Goal: Task Accomplishment & Management: Use online tool/utility

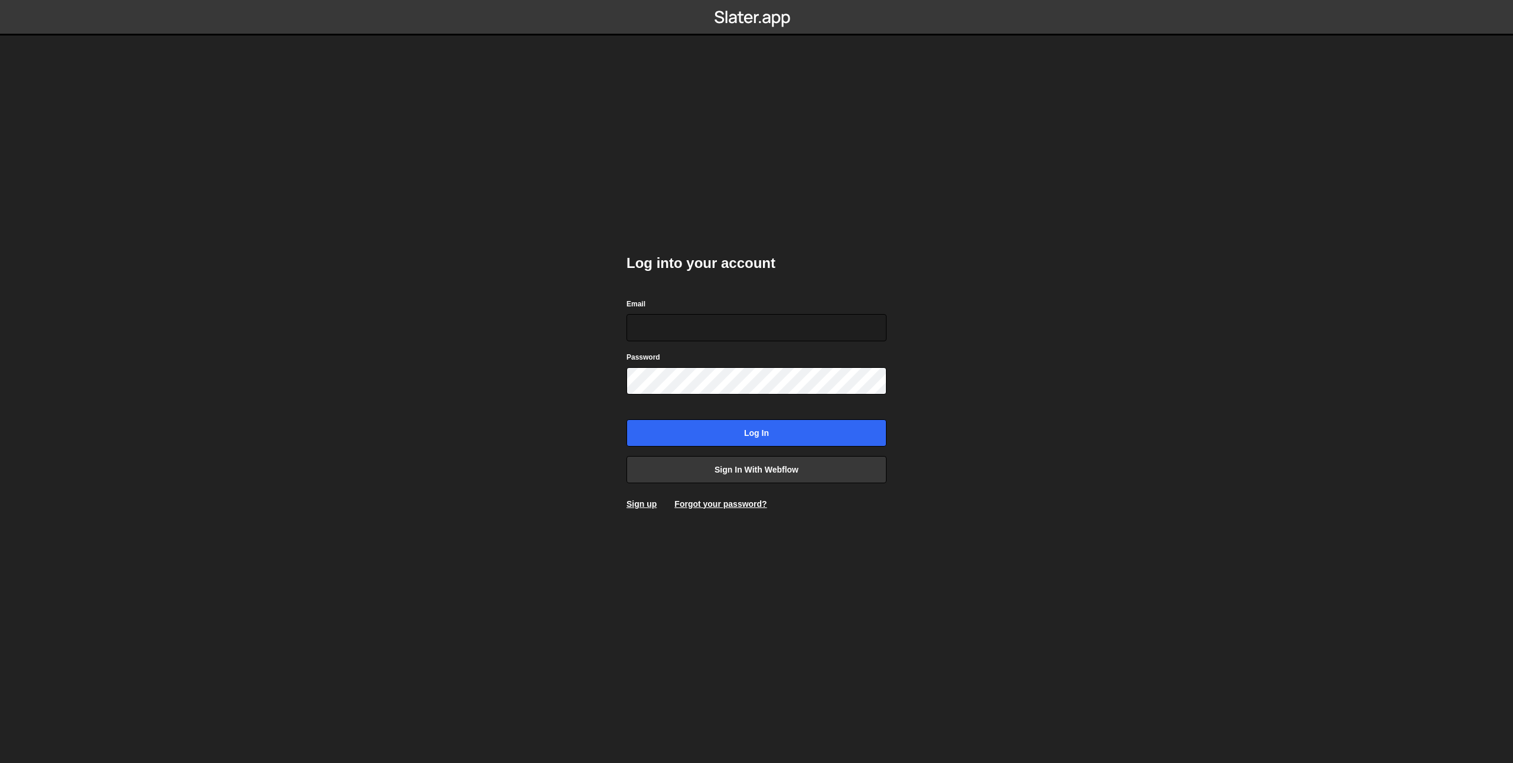
type input "[EMAIL_ADDRESS][DOMAIN_NAME]"
click at [478, 331] on body "Log into your account Email [EMAIL_ADDRESS][DOMAIN_NAME] Password Log in Sign i…" at bounding box center [756, 381] width 1513 height 763
click at [661, 440] on input "Log in" at bounding box center [757, 432] width 260 height 27
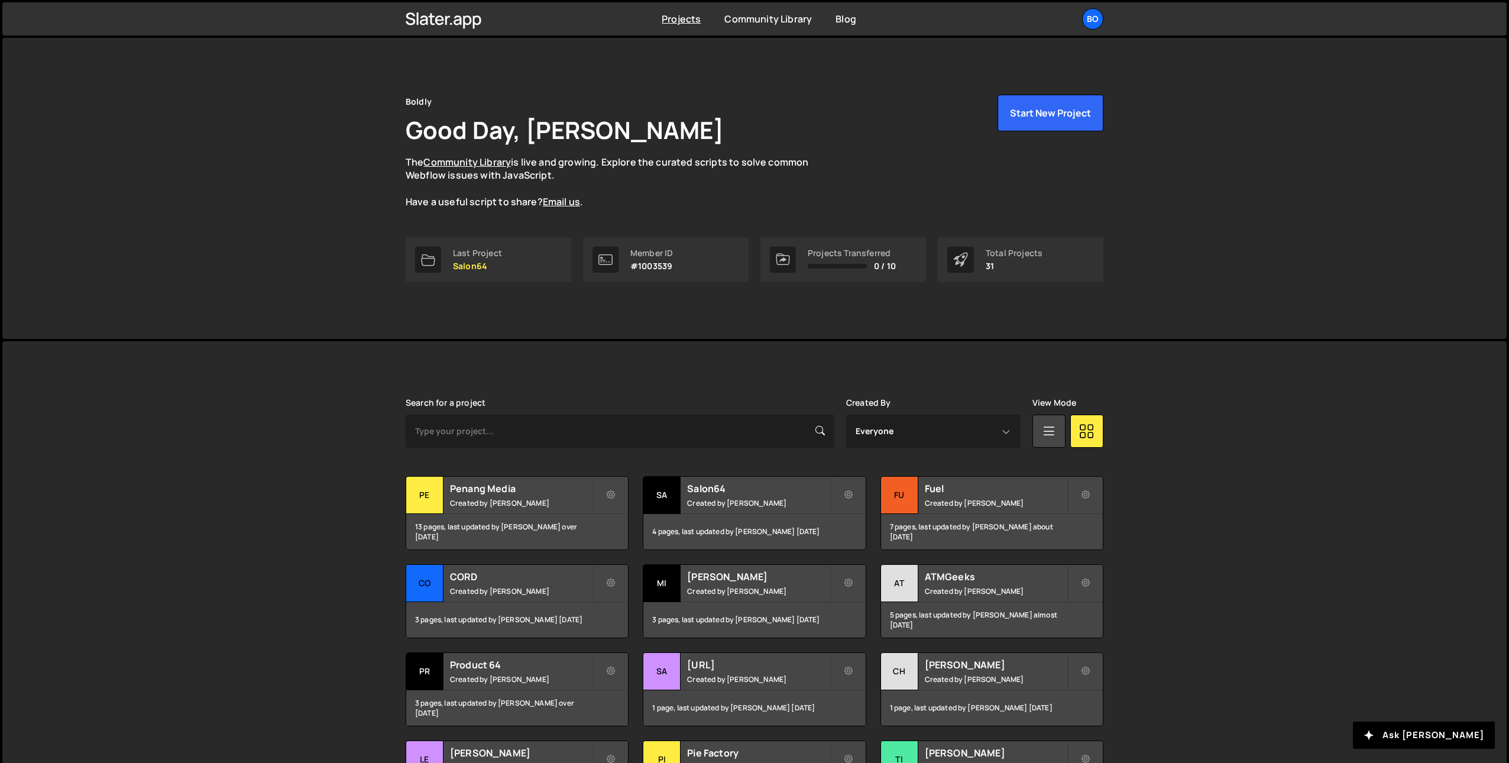
scroll to position [146, 0]
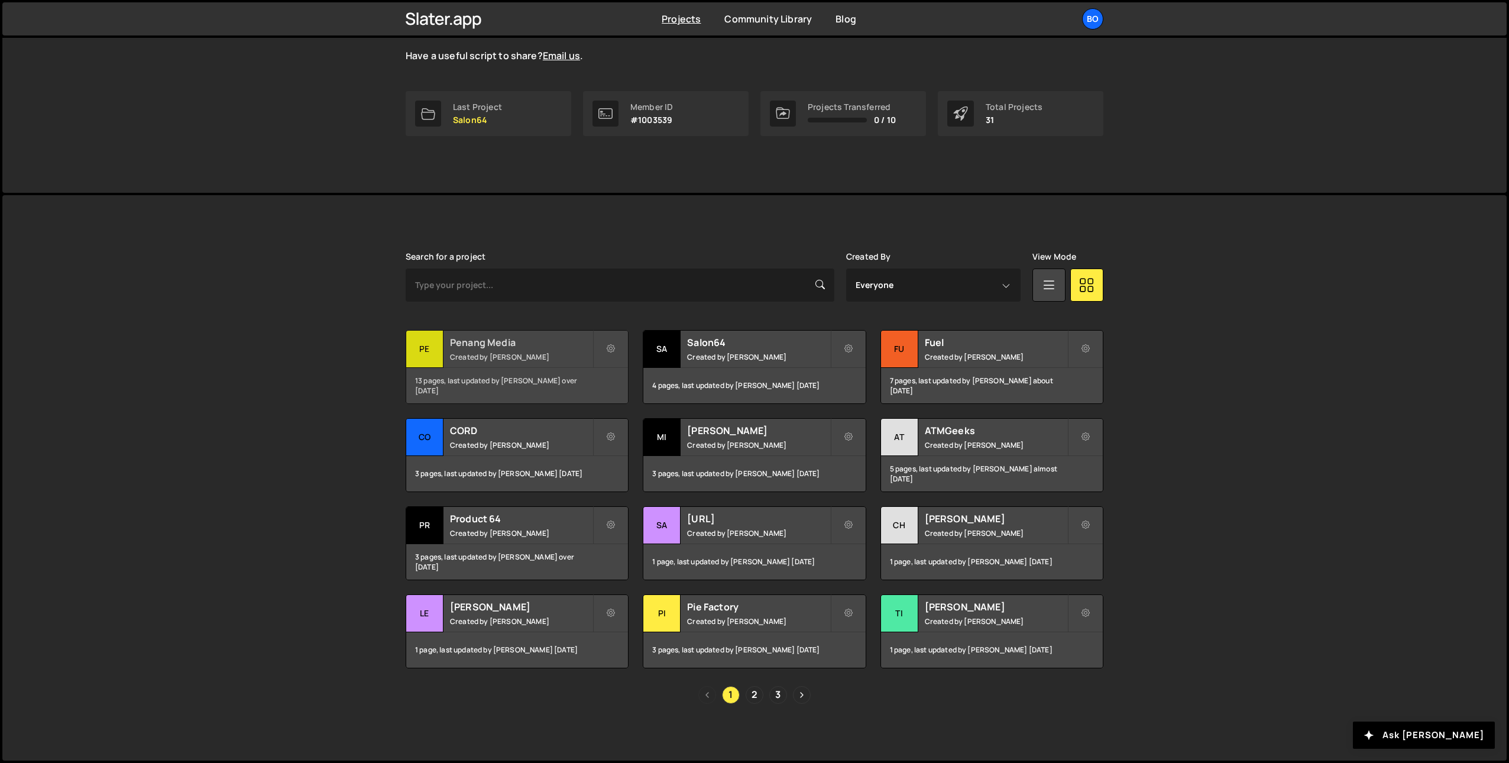
click at [452, 342] on h2 "Penang Media" at bounding box center [521, 342] width 142 height 13
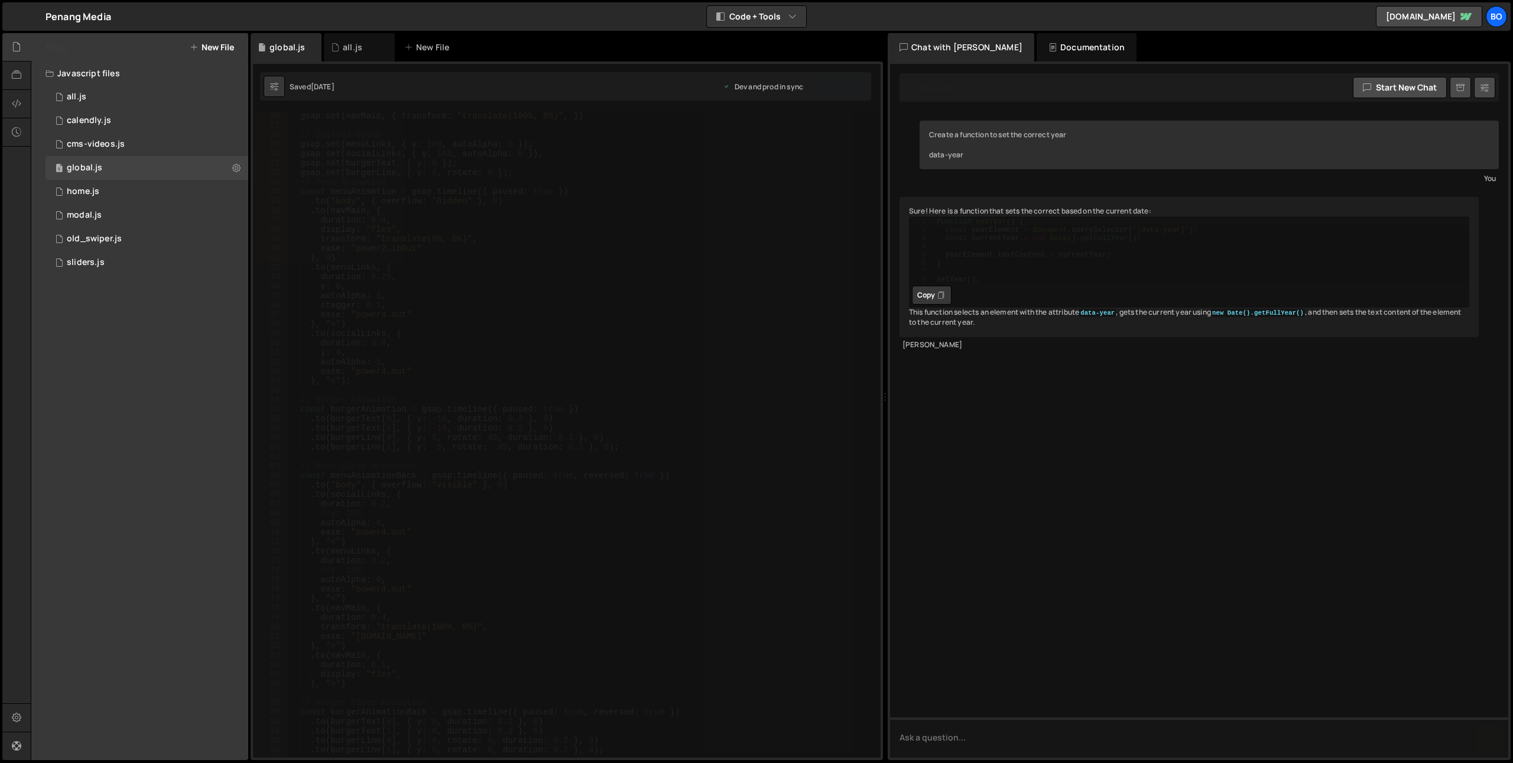
scroll to position [118, 0]
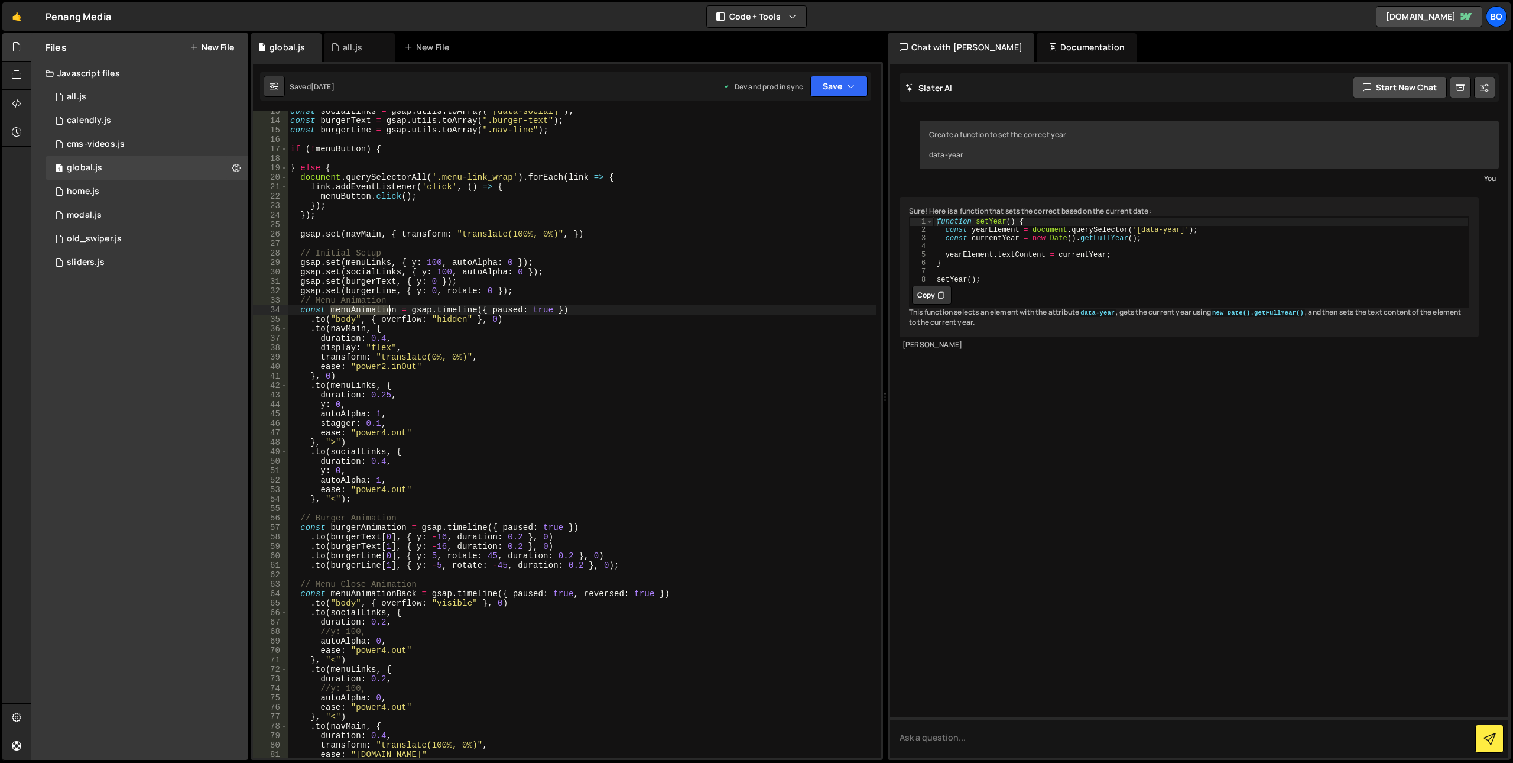
drag, startPoint x: 331, startPoint y: 306, endPoint x: 390, endPoint y: 311, distance: 58.7
click at [390, 311] on div "const socialLinks = gsap . utils . toArray ( "[data-social]" ) ; const burgerTe…" at bounding box center [582, 438] width 588 height 665
drag, startPoint x: 328, startPoint y: 530, endPoint x: 406, endPoint y: 527, distance: 78.1
click at [406, 527] on div "const socialLinks = gsap . utils . toArray ( "[data-social]" ) ; const burgerTe…" at bounding box center [582, 438] width 588 height 665
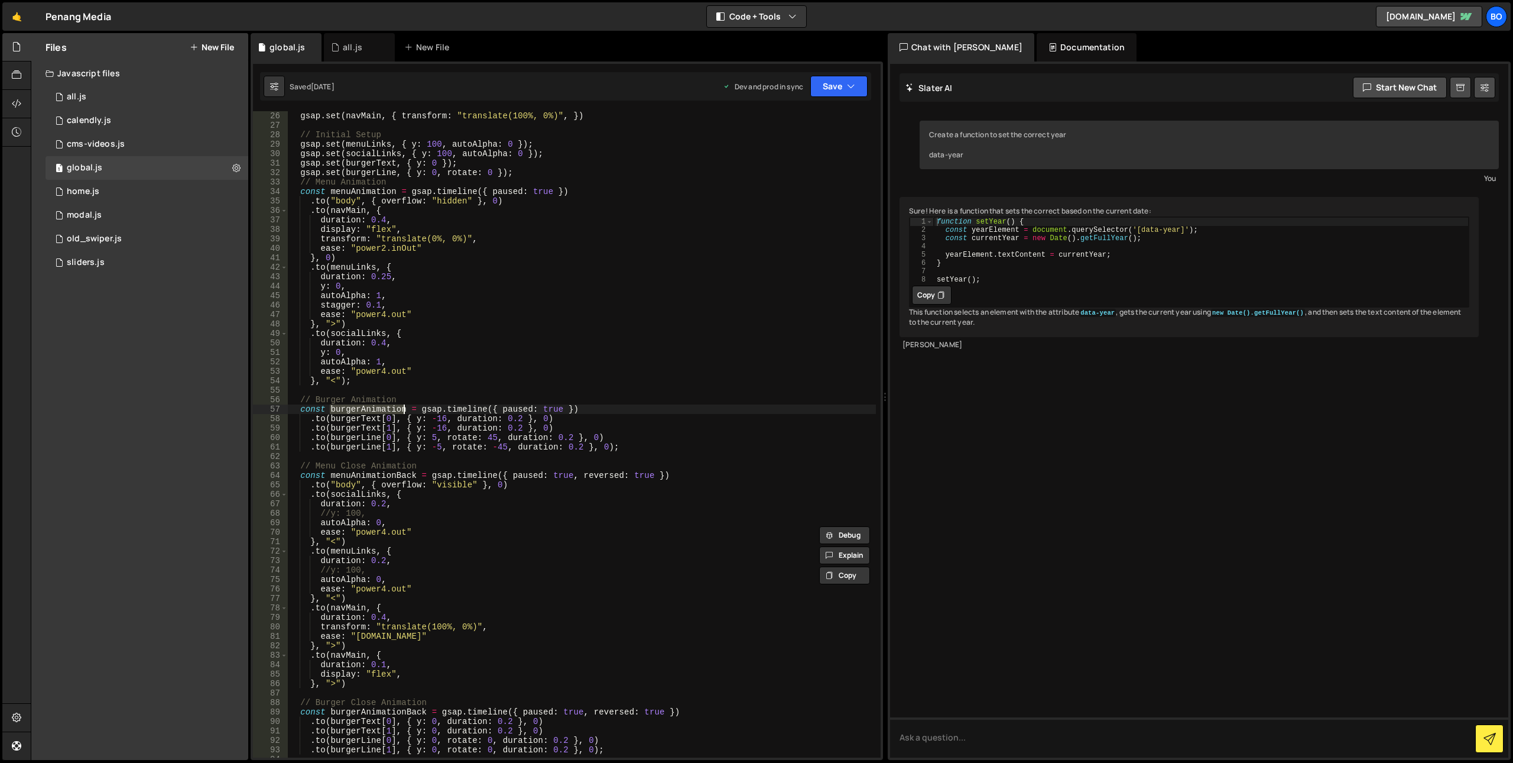
scroll to position [354, 0]
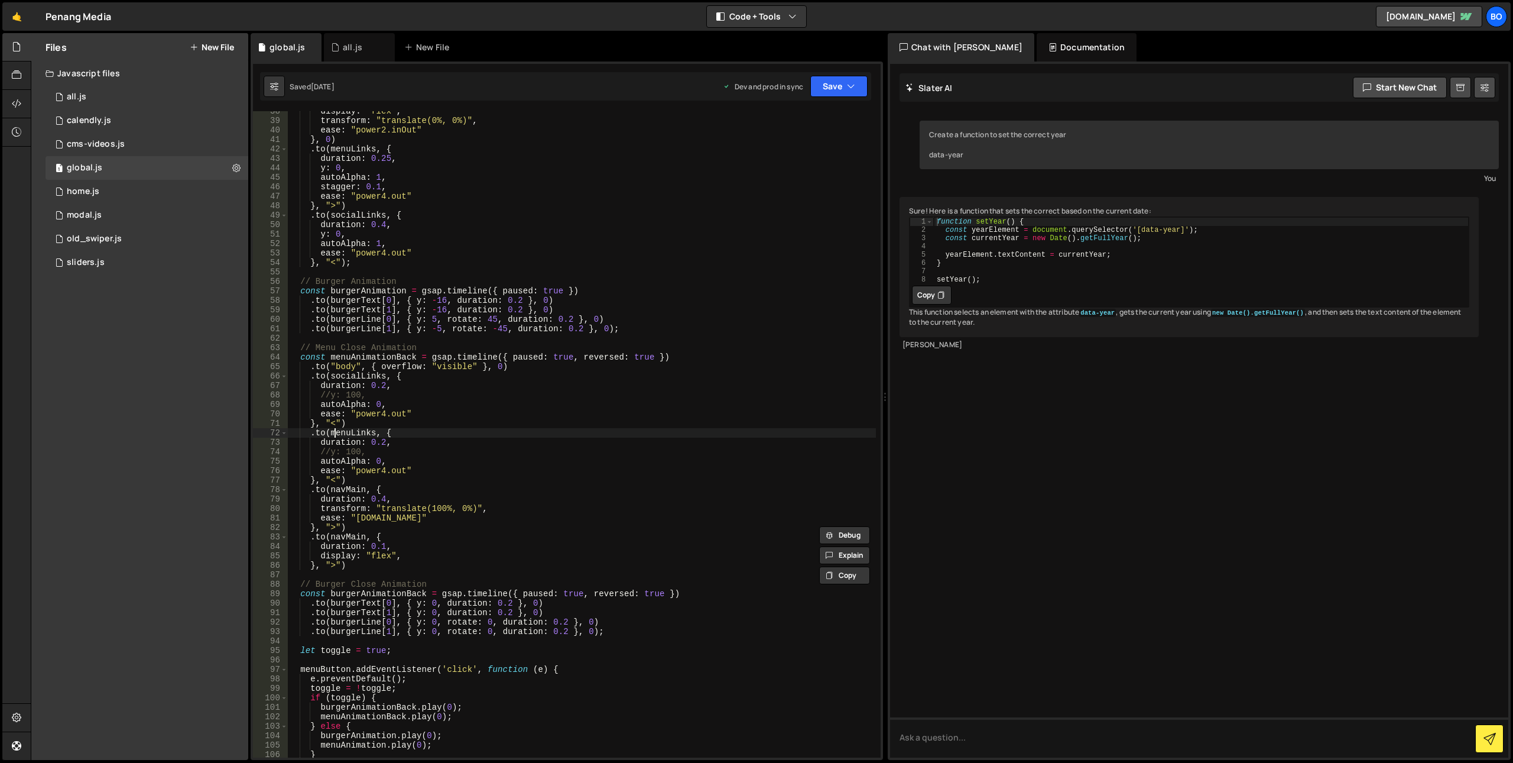
click at [333, 432] on div "display : "flex" , transform : "translate(0%, 0%)" , ease : "power2.inOut" } , …" at bounding box center [582, 438] width 588 height 665
click at [383, 443] on div "display : "flex" , transform : "translate(0%, 0%)" , ease : "power2.inOut" } , …" at bounding box center [582, 438] width 588 height 665
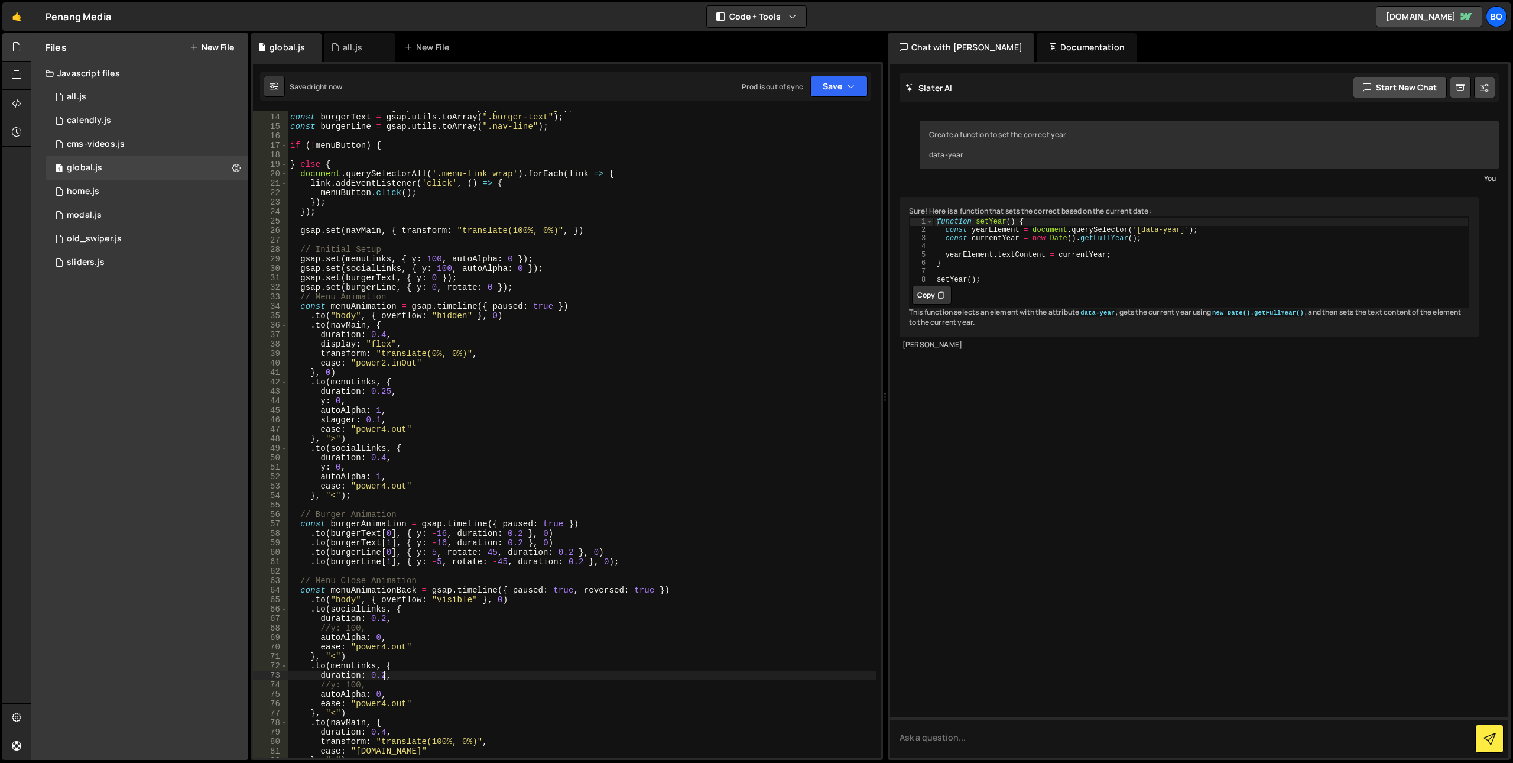
scroll to position [3, 0]
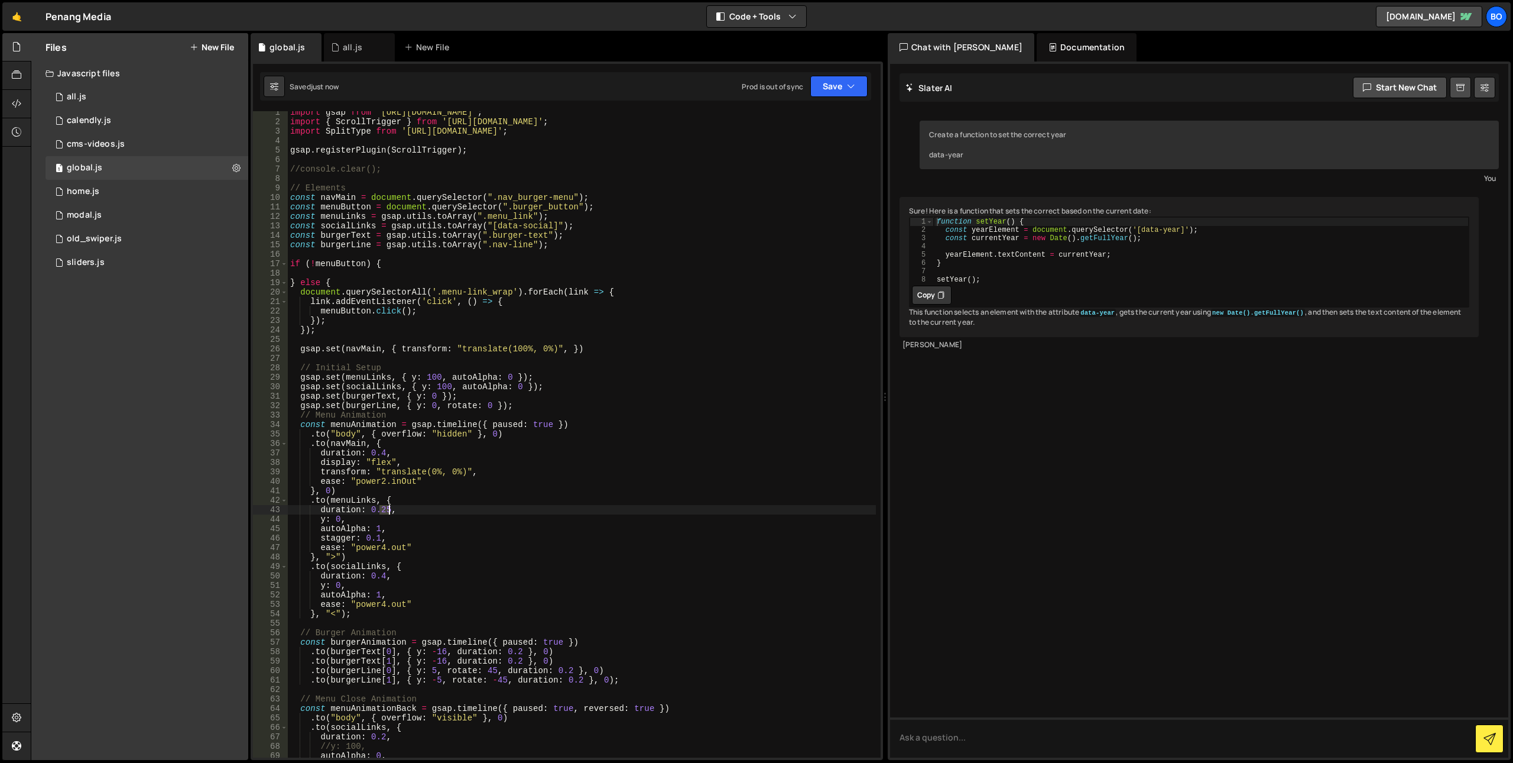
drag, startPoint x: 378, startPoint y: 512, endPoint x: 389, endPoint y: 511, distance: 10.7
click at [389, 511] on div "import gsap from 'https://cdn.skypack.dev/gsap' ; import { ScrollTrigger } from…" at bounding box center [582, 440] width 588 height 665
click at [383, 546] on div "import gsap from 'https://cdn.skypack.dev/gsap' ; import { ScrollTrigger } from…" at bounding box center [582, 440] width 588 height 665
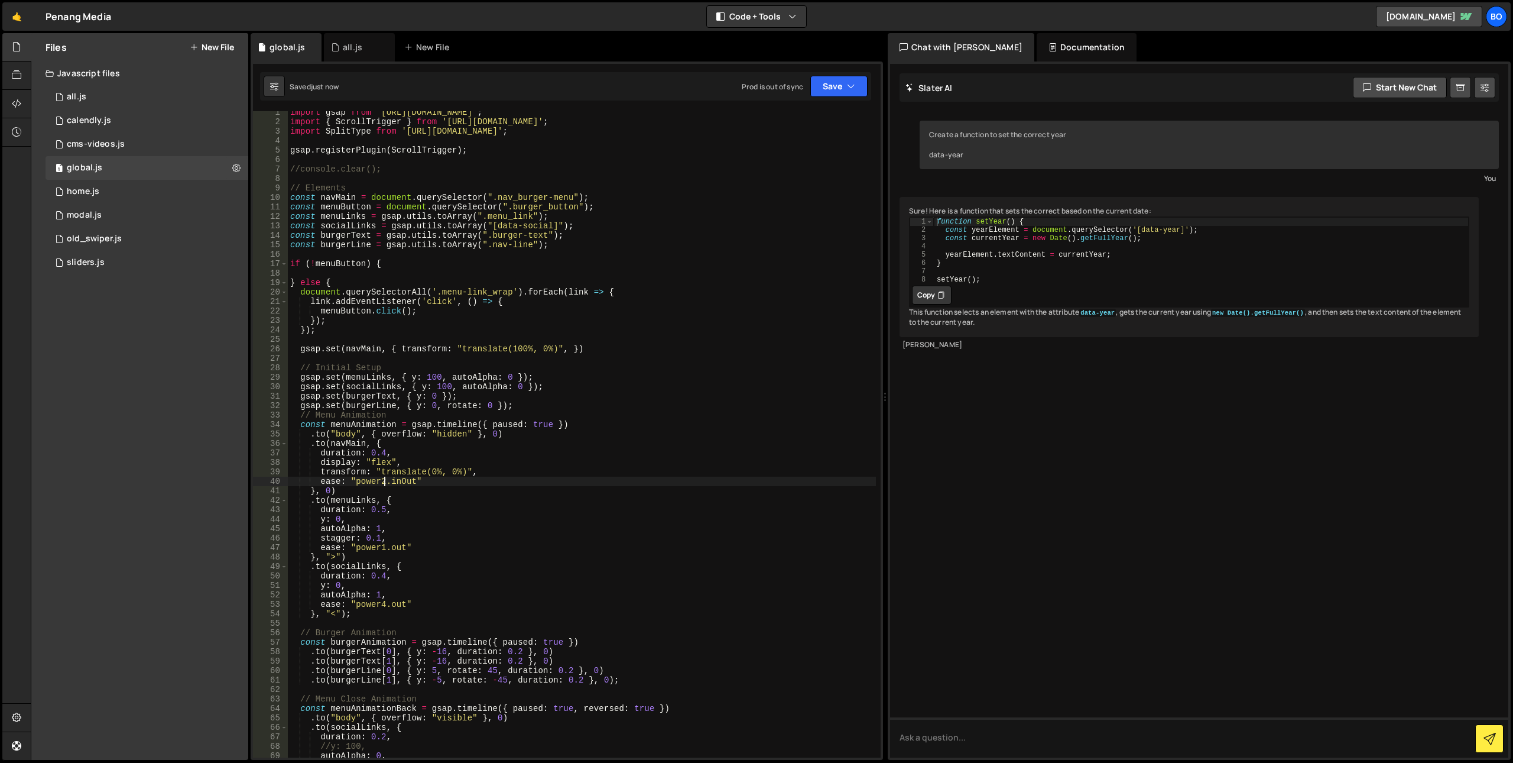
click at [387, 481] on div "import gsap from 'https://cdn.skypack.dev/gsap' ; import { ScrollTrigger } from…" at bounding box center [582, 440] width 588 height 665
click at [382, 607] on div "import gsap from 'https://cdn.skypack.dev/gsap' ; import { ScrollTrigger } from…" at bounding box center [582, 440] width 588 height 665
click at [374, 547] on div "import gsap from 'https://cdn.skypack.dev/gsap' ; import { ScrollTrigger } from…" at bounding box center [582, 440] width 588 height 665
click at [366, 483] on div "import gsap from 'https://cdn.skypack.dev/gsap' ; import { ScrollTrigger } from…" at bounding box center [582, 440] width 588 height 665
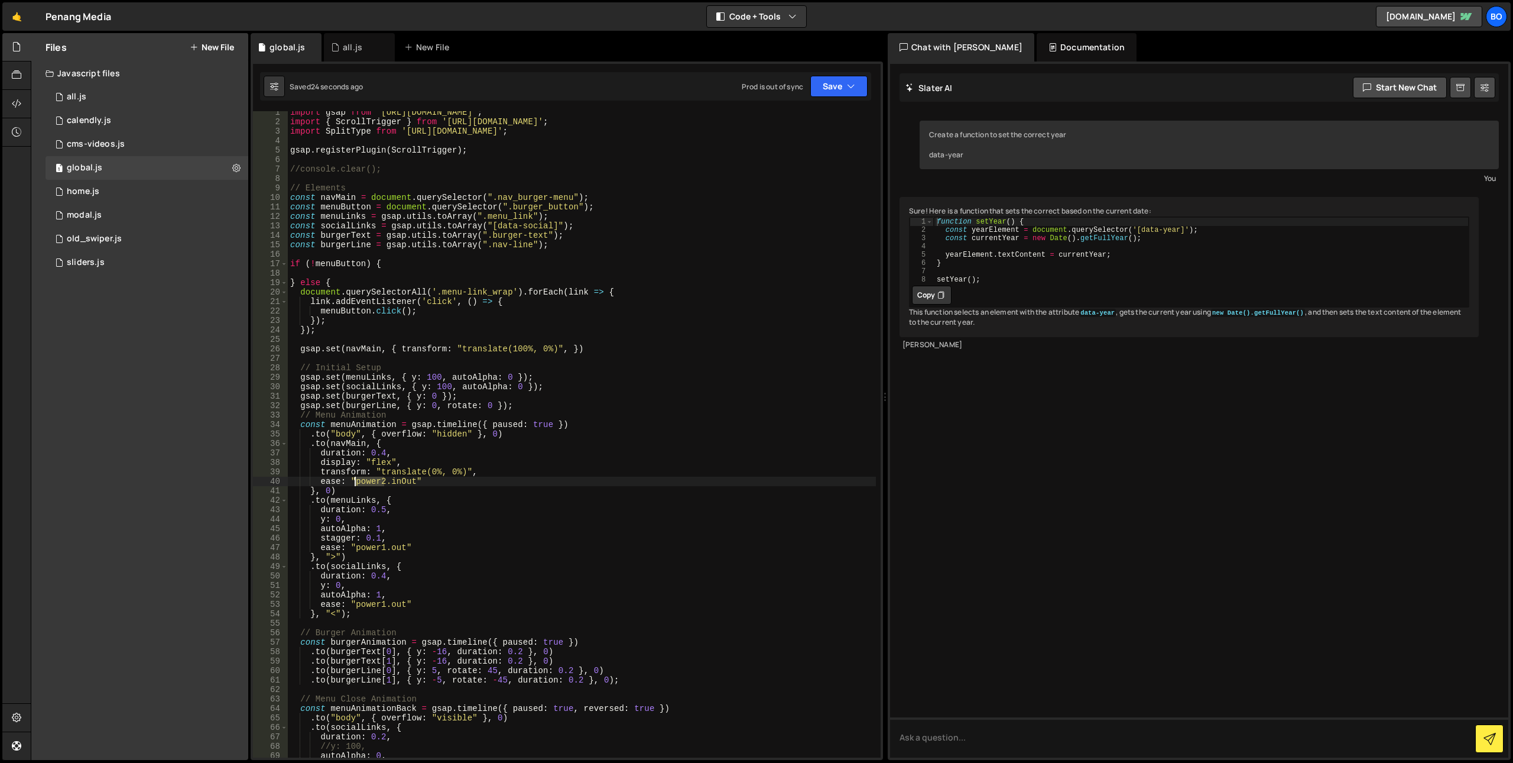
click at [366, 483] on div "import gsap from 'https://cdn.skypack.dev/gsap' ; import { ScrollTrigger } from…" at bounding box center [582, 440] width 588 height 665
paste textarea "1"
click at [402, 487] on div "import gsap from 'https://cdn.skypack.dev/gsap' ; import { ScrollTrigger } from…" at bounding box center [582, 440] width 588 height 665
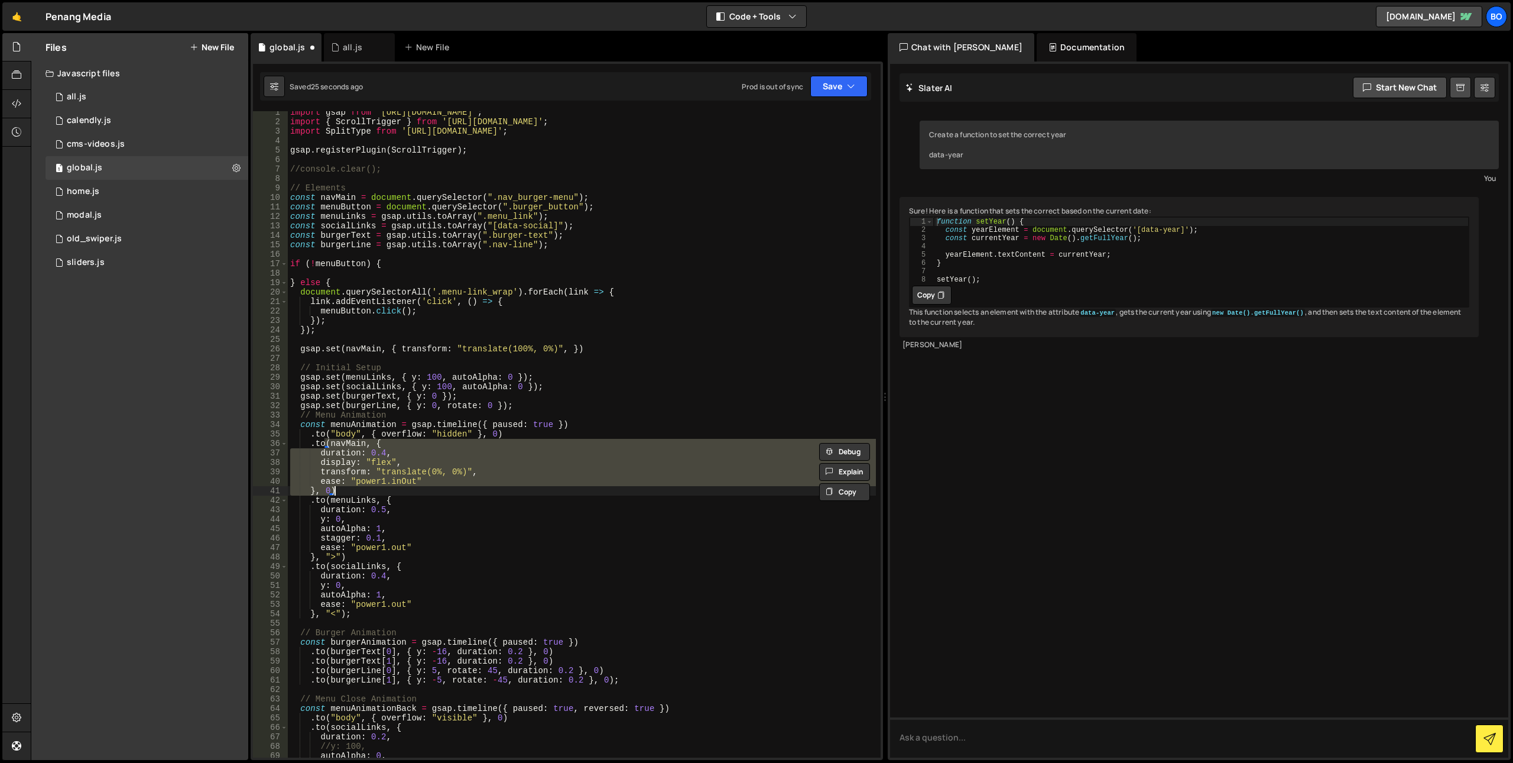
click at [400, 485] on div "import gsap from 'https://cdn.skypack.dev/gsap' ; import { ScrollTrigger } from…" at bounding box center [582, 434] width 588 height 646
click at [400, 485] on div "import gsap from 'https://cdn.skypack.dev/gsap' ; import { ScrollTrigger } from…" at bounding box center [582, 440] width 588 height 665
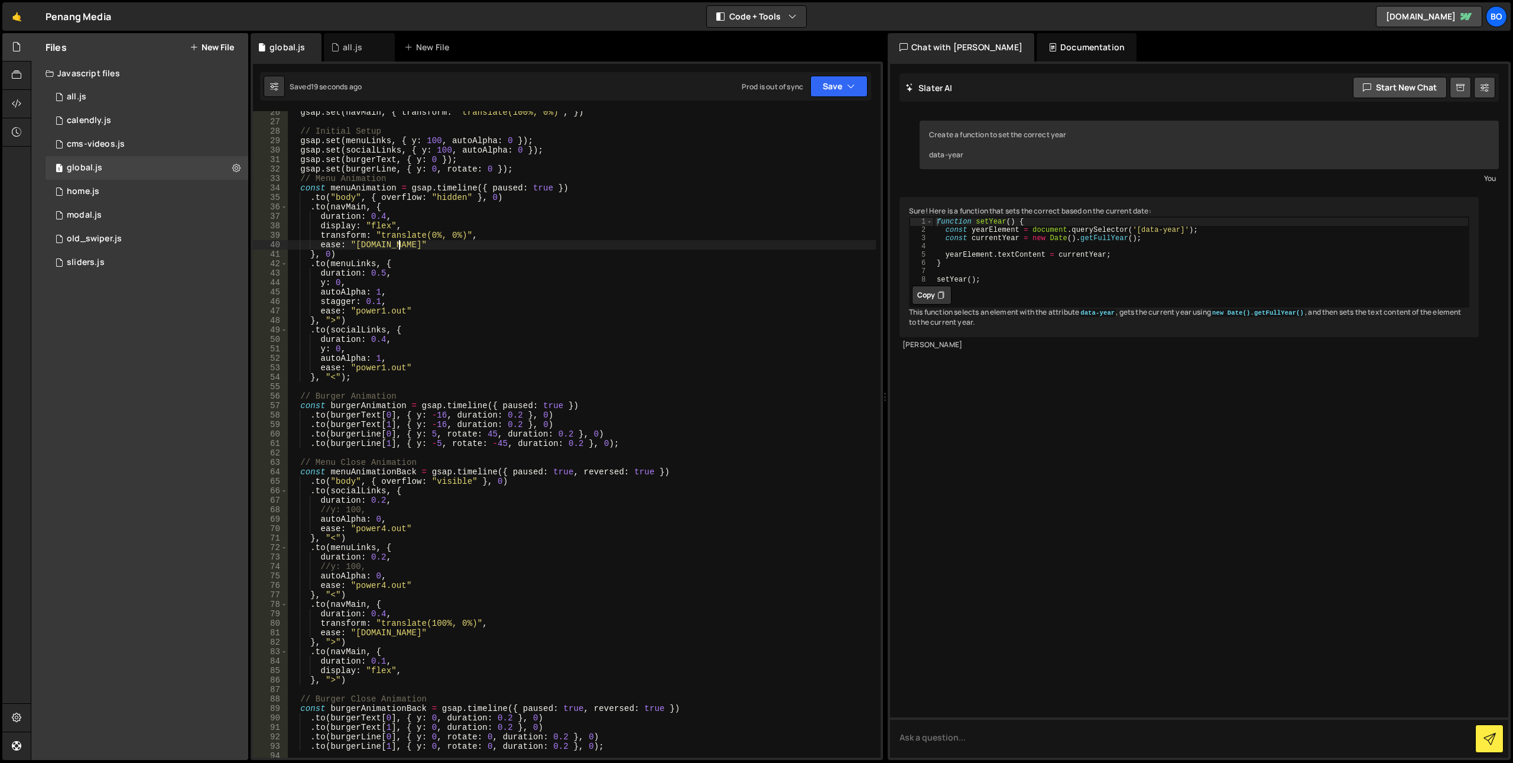
scroll to position [358, 0]
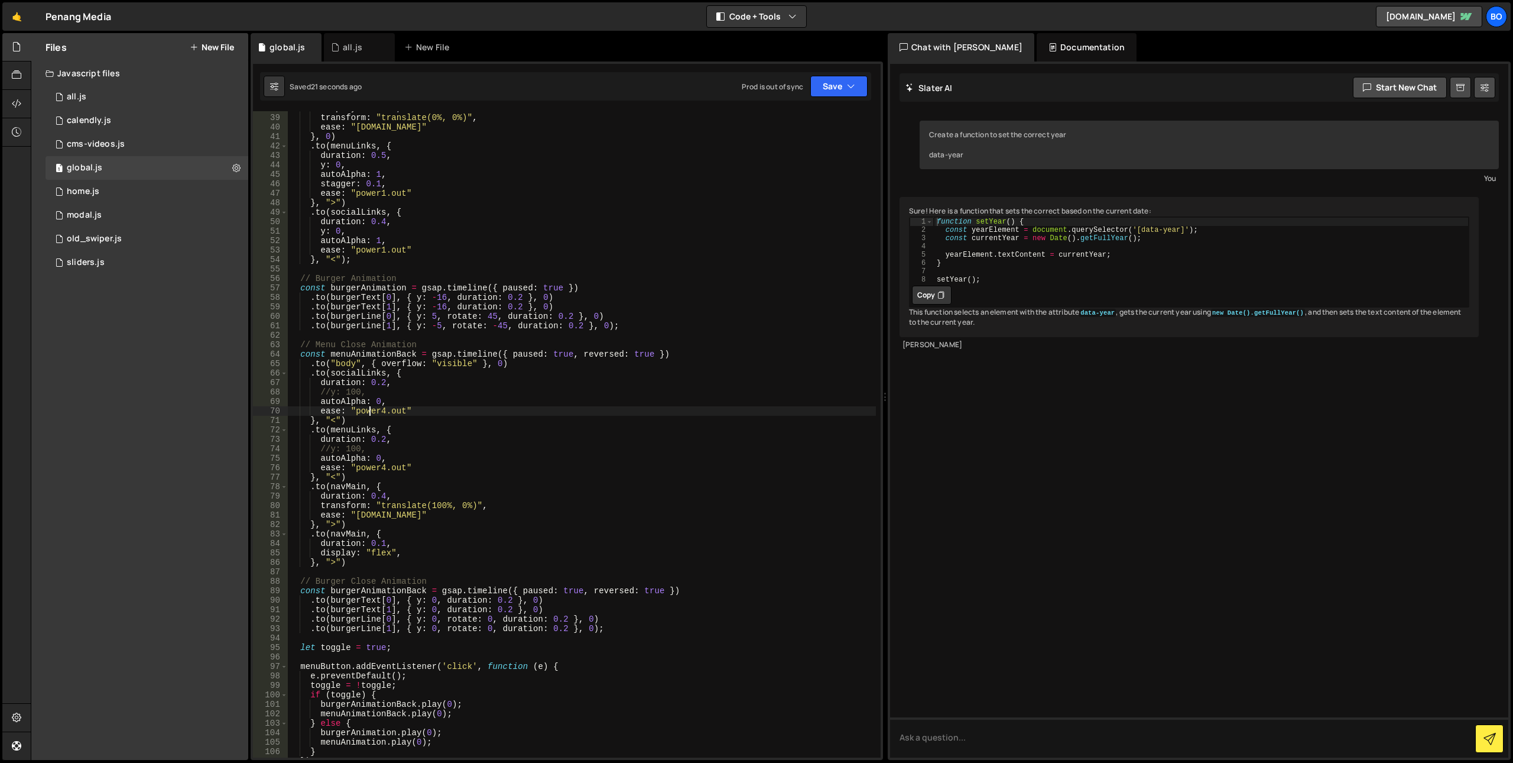
click at [369, 411] on div "display : "flex" , transform : "translate(0%, 0%)" , ease : "power1.in" } , 0 )…" at bounding box center [582, 435] width 588 height 665
click at [373, 411] on div "display : "flex" , transform : "translate(0%, 0%)" , ease : "power1.in" } , 0 )…" at bounding box center [582, 435] width 588 height 665
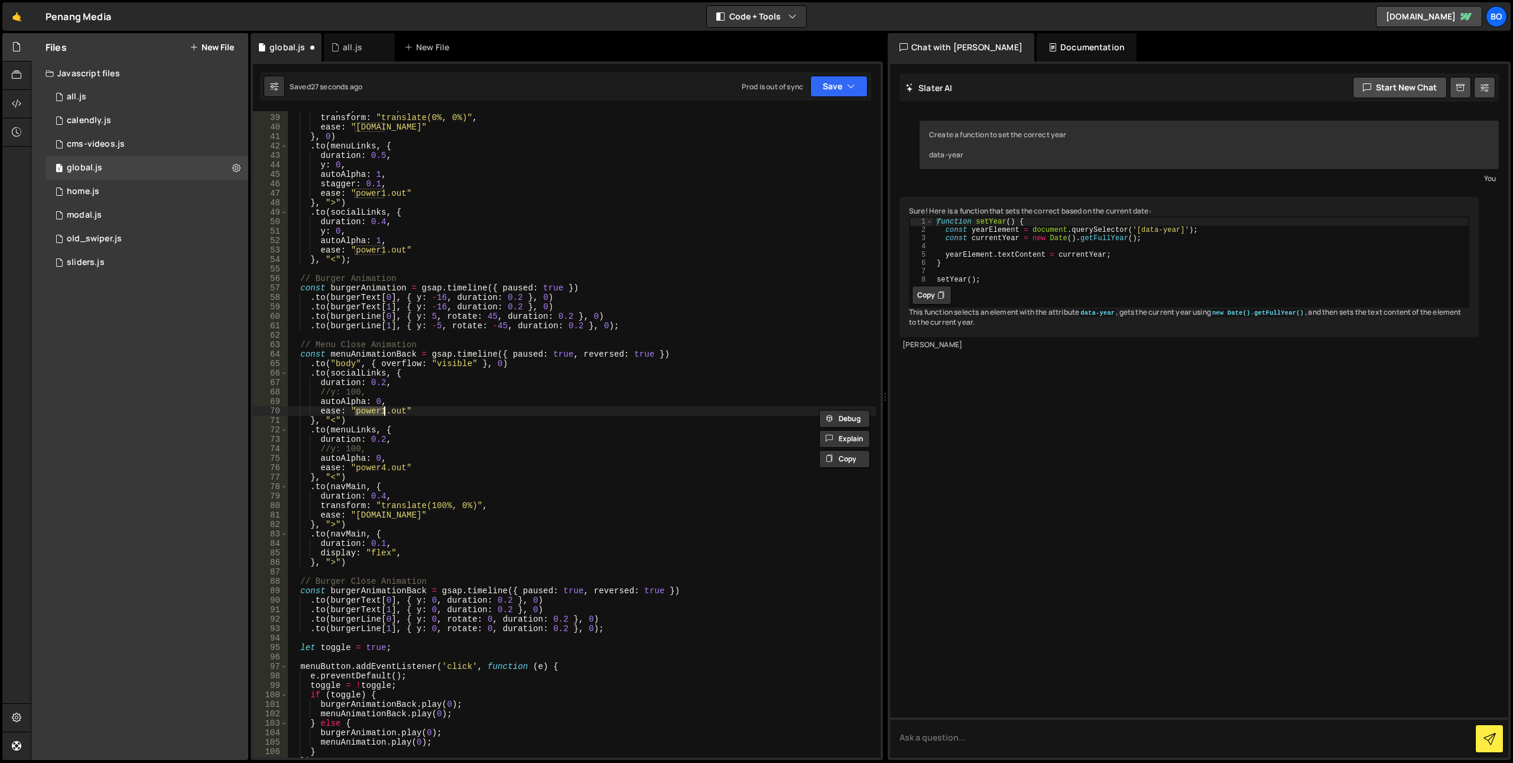
click at [366, 465] on div "display : "flex" , transform : "translate(0%, 0%)" , ease : "power1.in" } , 0 )…" at bounding box center [582, 435] width 588 height 665
paste textarea "1"
click at [367, 516] on div "display : "flex" , transform : "translate(0%, 0%)" , ease : "power1.in" } , 0 )…" at bounding box center [582, 435] width 588 height 665
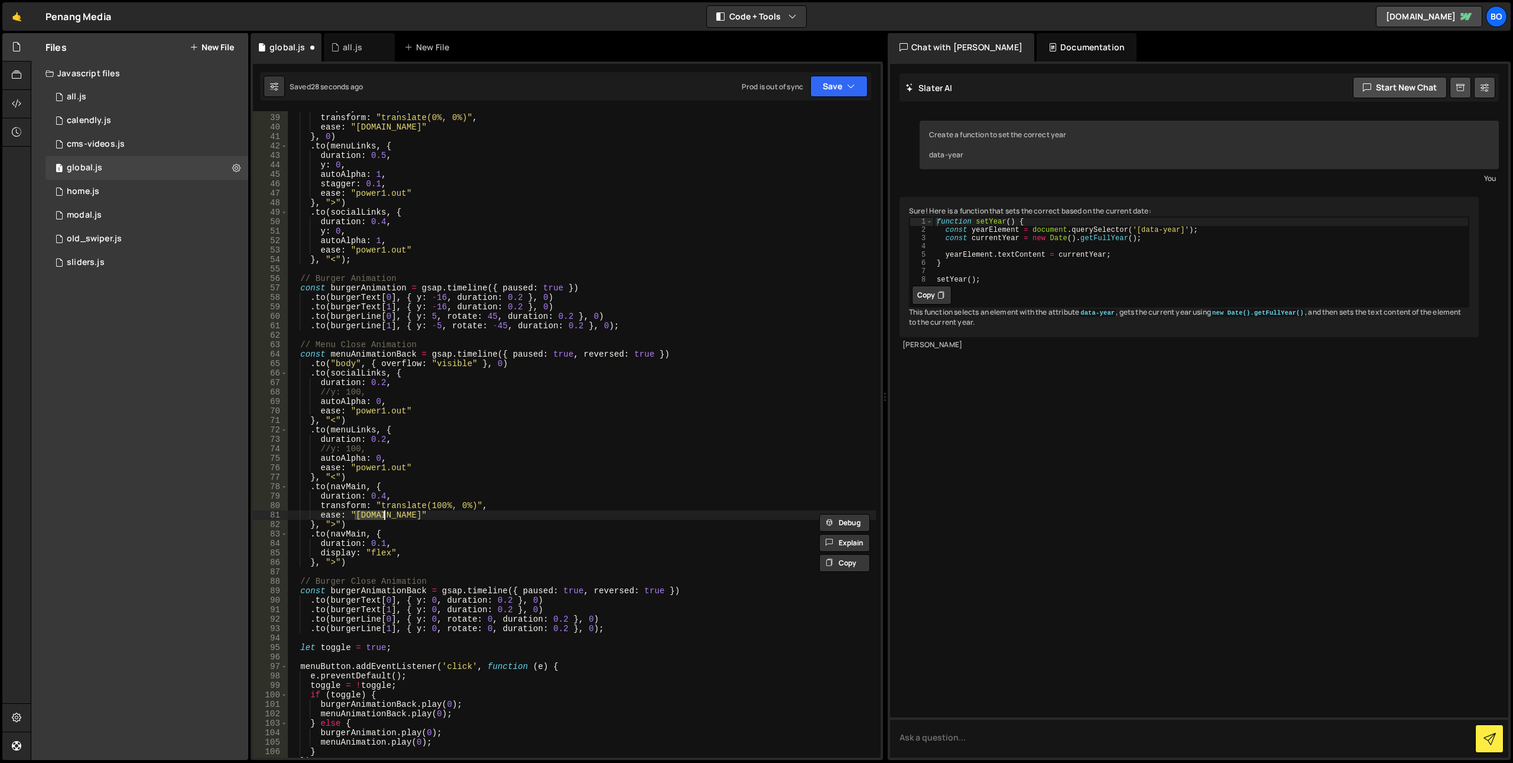
paste textarea "1"
drag, startPoint x: 390, startPoint y: 516, endPoint x: 396, endPoint y: 516, distance: 6.5
click at [396, 516] on div "display : "flex" , transform : "translate(0%, 0%)" , ease : "power1.in" } , 0 )…" at bounding box center [582, 435] width 588 height 665
click at [385, 497] on div "display : "flex" , transform : "translate(0%, 0%)" , ease : "power1.in" } , 0 )…" at bounding box center [582, 435] width 588 height 665
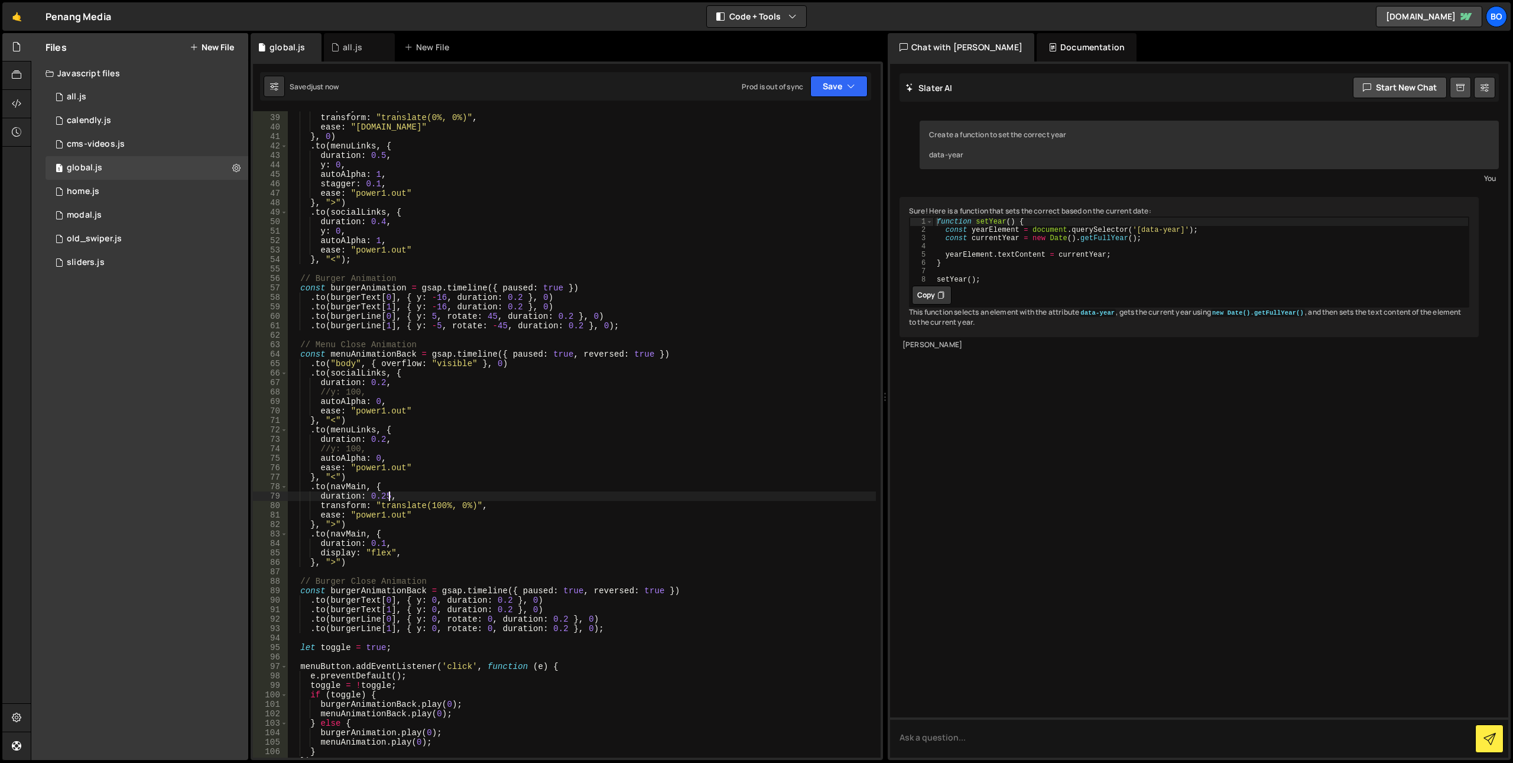
scroll to position [358, 0]
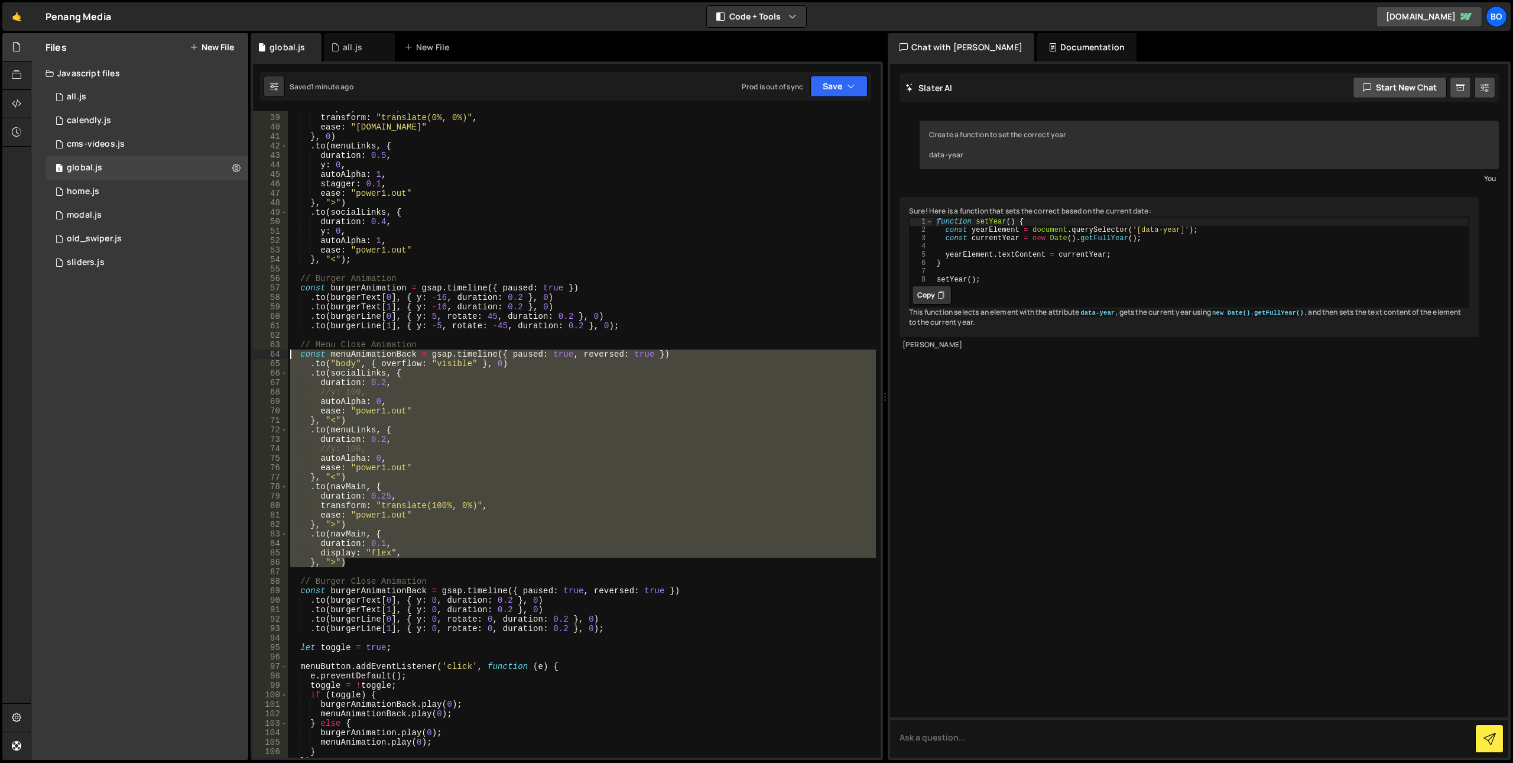
drag, startPoint x: 346, startPoint y: 562, endPoint x: 270, endPoint y: 357, distance: 218.3
click at [270, 357] on div "duration: 0.25, 38 39 40 41 42 43 44 45 46 47 48 49 50 51 52 53 54 55 56 57 58 …" at bounding box center [567, 434] width 628 height 646
click at [483, 400] on div "display : "flex" , transform : "translate(0%, 0%)" , ease : "power1.in" } , 0 )…" at bounding box center [582, 434] width 588 height 646
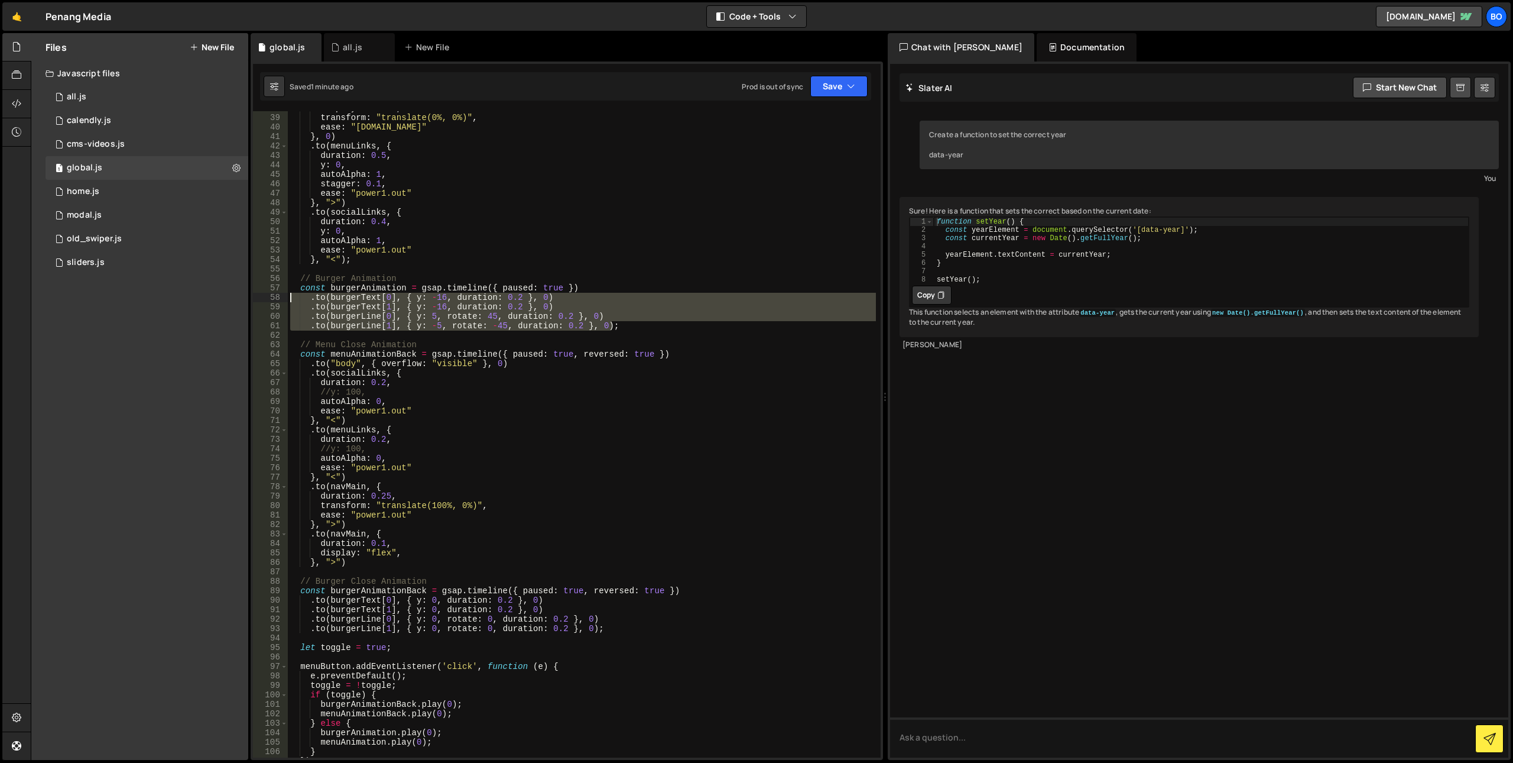
drag, startPoint x: 619, startPoint y: 326, endPoint x: 282, endPoint y: 300, distance: 338.0
click at [282, 300] on div "autoAlpha: 0, 38 39 40 41 42 43 44 45 46 47 48 49 50 51 52 53 54 55 56 57 58 59…" at bounding box center [567, 434] width 628 height 646
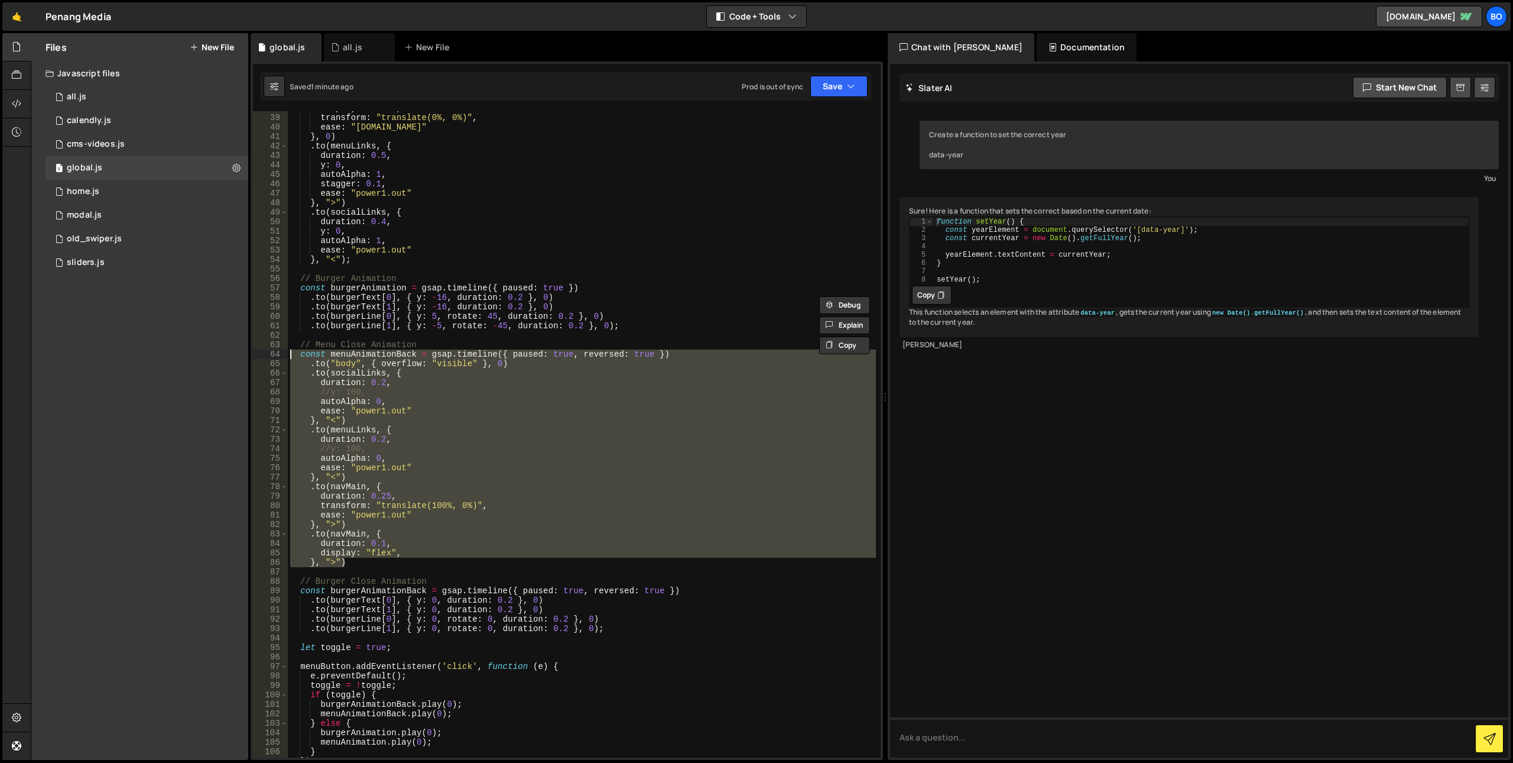
drag, startPoint x: 361, startPoint y: 562, endPoint x: 252, endPoint y: 354, distance: 234.3
click at [252, 354] on div "XXXXXXXXXXXXXXXXXXXXXXXXXXXXXXXXXXXXXXXXXXXXXXXXXXXXXXXXXXXXXXXXXXXXXXXXXXXXXXX…" at bounding box center [567, 410] width 633 height 698
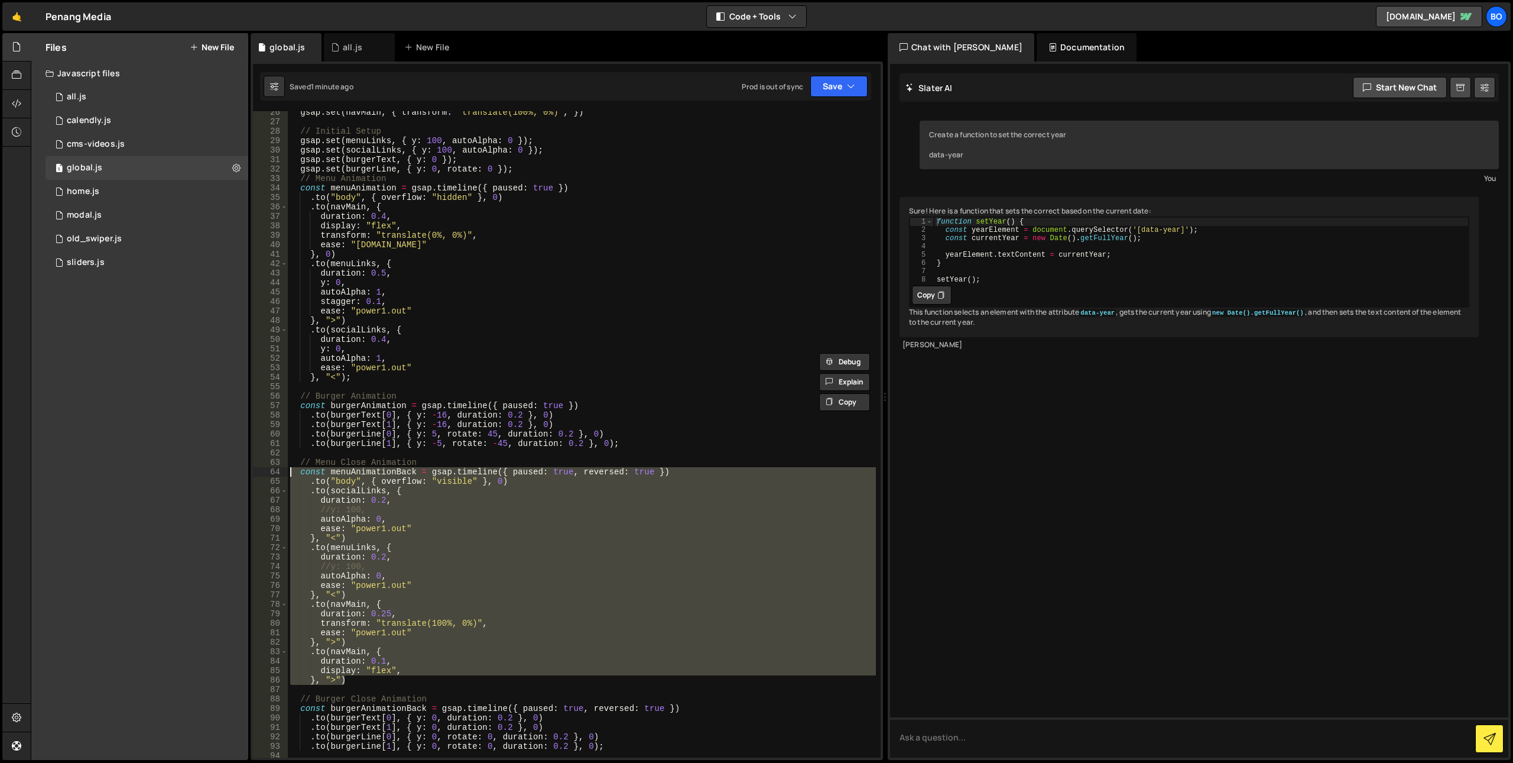
scroll to position [239, 0]
click at [423, 492] on div "gsap . set ( navMain , { transform : "translate(100%, 0%)" , }) // Initial Setu…" at bounding box center [582, 434] width 588 height 646
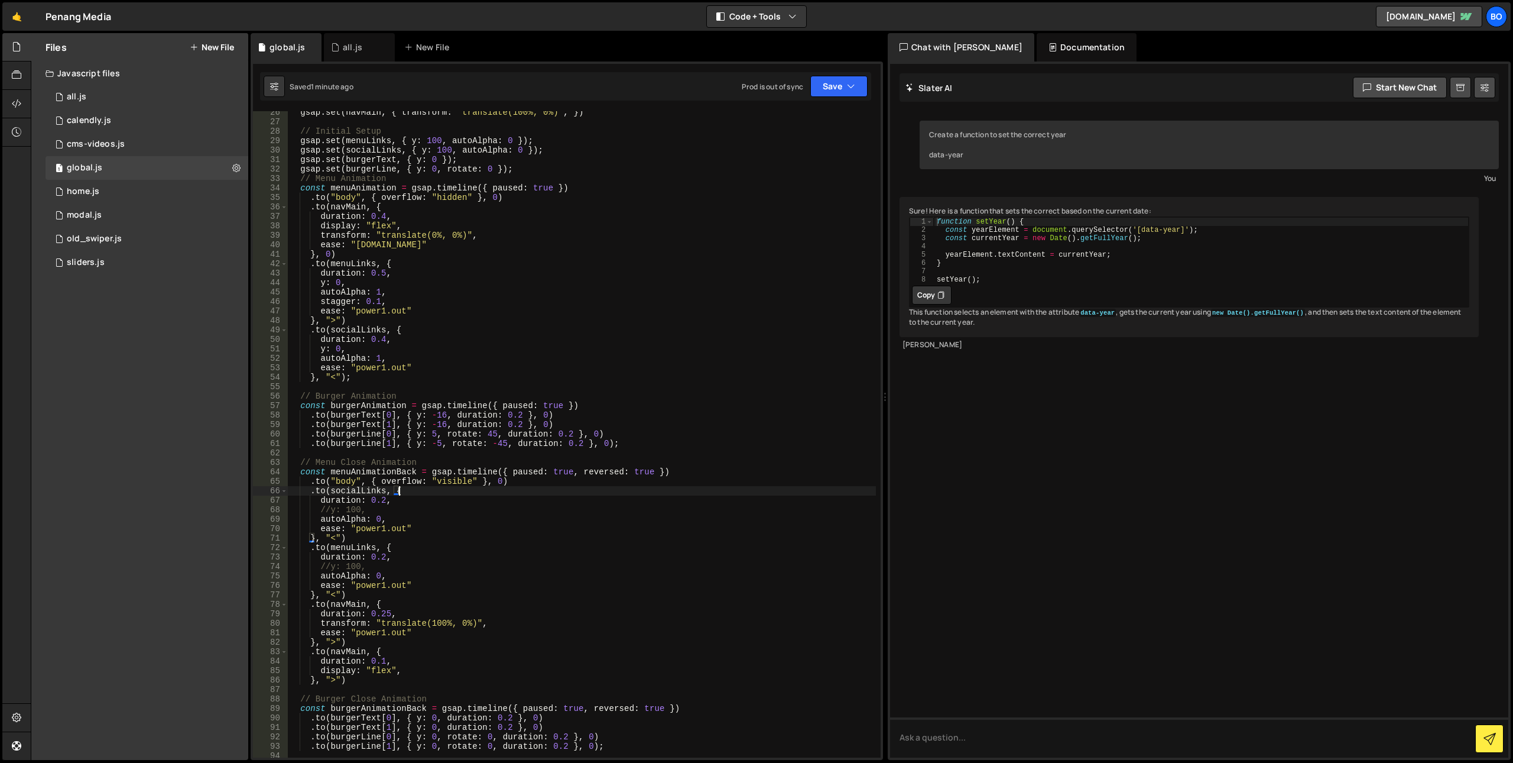
click at [362, 470] on div "gsap . set ( navMain , { transform : "translate(100%, 0%)" , }) // Initial Setu…" at bounding box center [582, 440] width 588 height 665
click at [378, 410] on div "gsap . set ( navMain , { transform : "translate(100%, 0%)" , }) // Initial Setu…" at bounding box center [582, 440] width 588 height 665
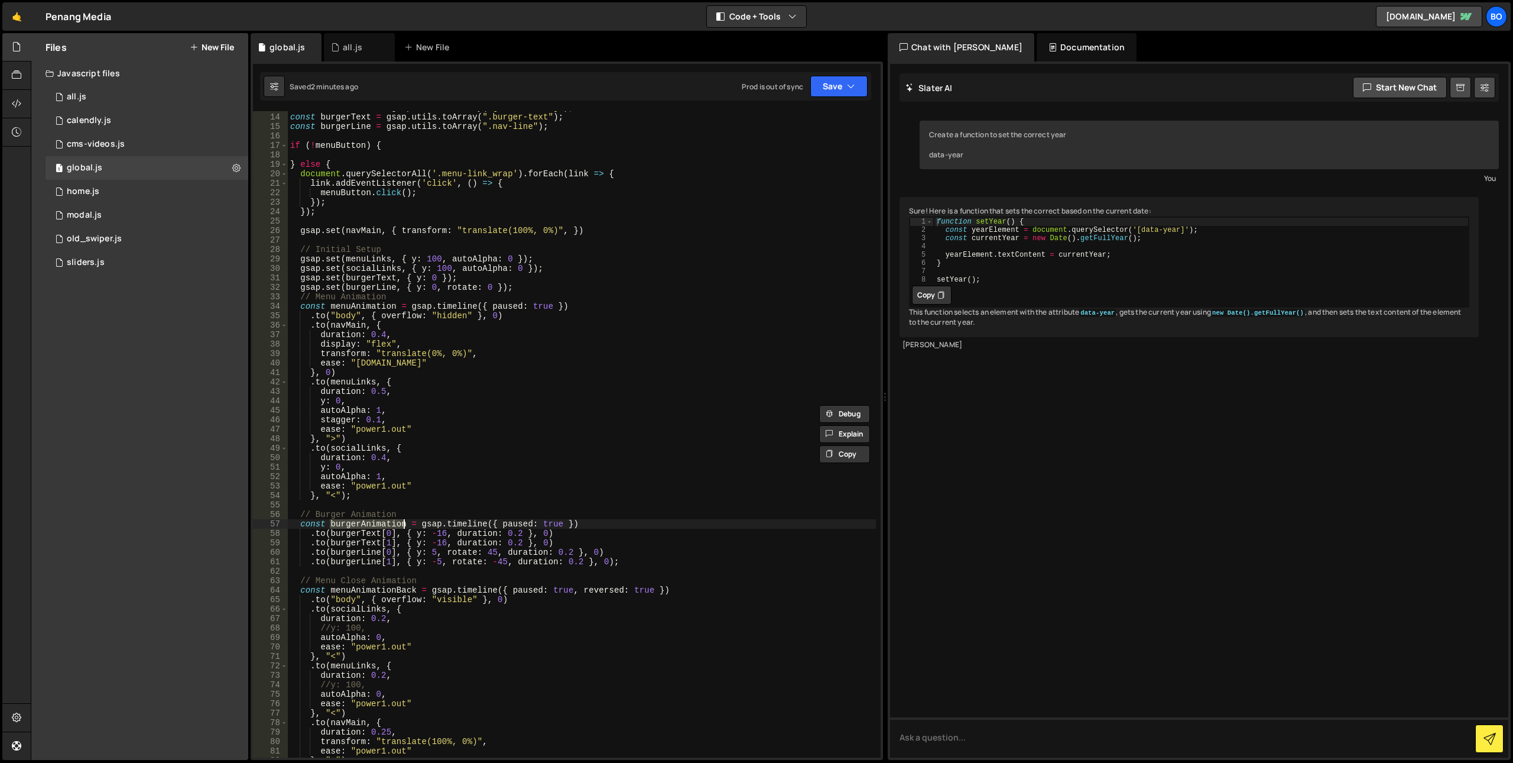
scroll to position [3, 0]
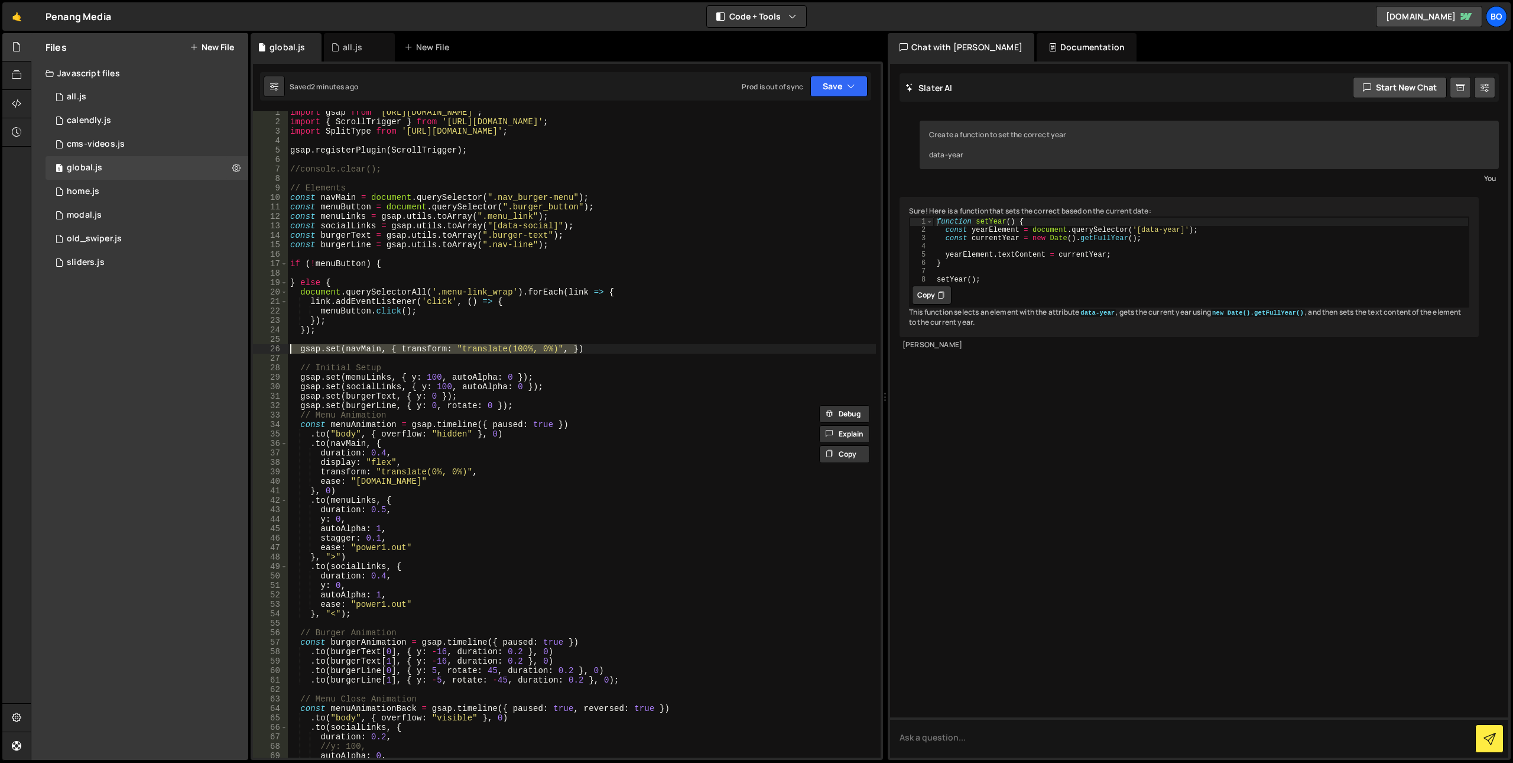
drag, startPoint x: 626, startPoint y: 350, endPoint x: 189, endPoint y: 347, distance: 437.5
click at [189, 347] on div "Files New File Javascript files 0 all.js 0 1 calendly.js 0 1 cms-videos.js 0 1 1" at bounding box center [772, 396] width 1483 height 727
click at [403, 264] on div "import gsap from 'https://cdn.skypack.dev/gsap' ; import { ScrollTrigger } from…" at bounding box center [582, 440] width 588 height 665
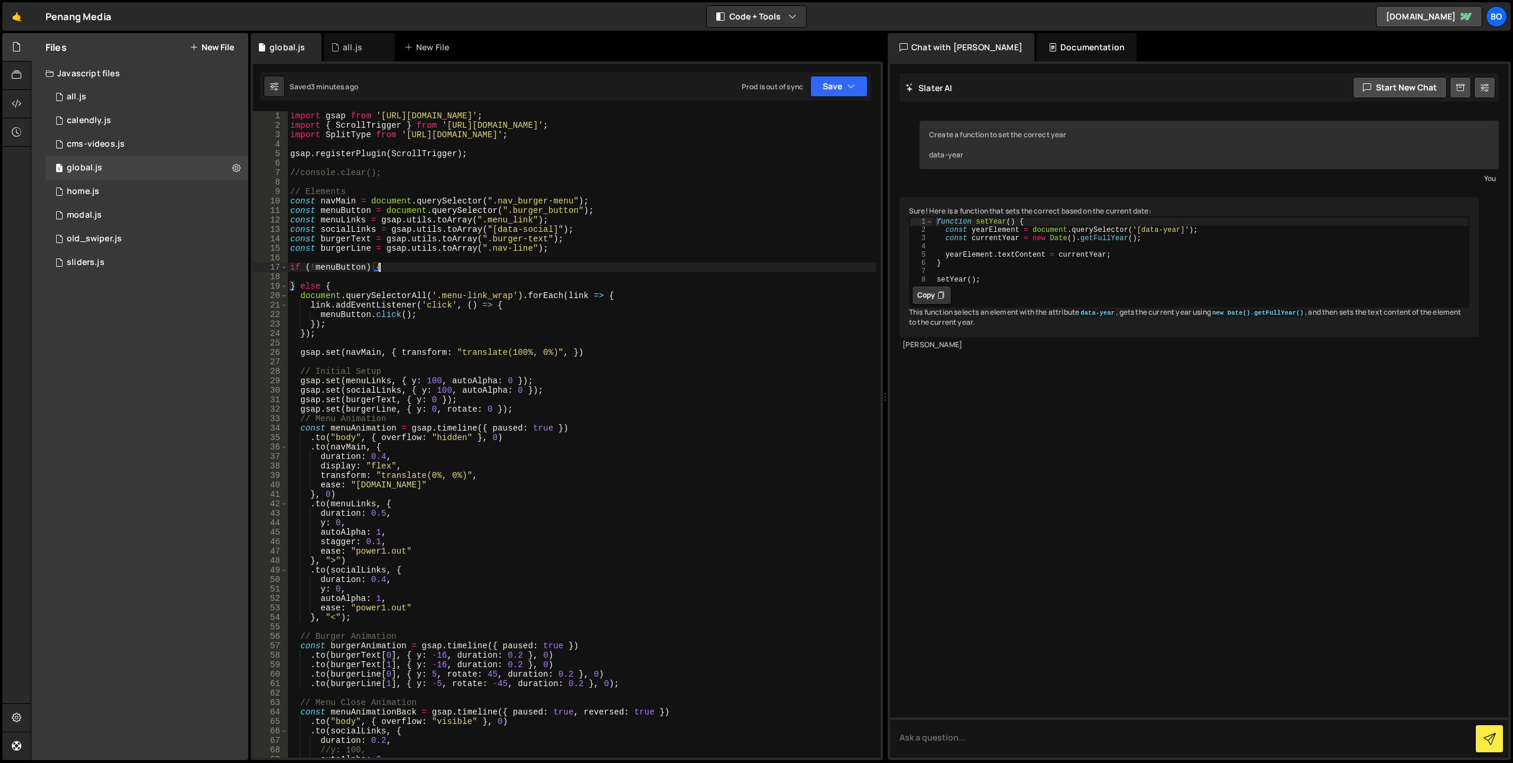
scroll to position [0, 0]
click at [613, 137] on div "import gsap from 'https://cdn.skypack.dev/gsap' ; import { ScrollTrigger } from…" at bounding box center [582, 443] width 588 height 665
click at [448, 171] on div "import gsap from 'https://cdn.skypack.dev/gsap' ; import { ScrollTrigger } from…" at bounding box center [582, 443] width 588 height 665
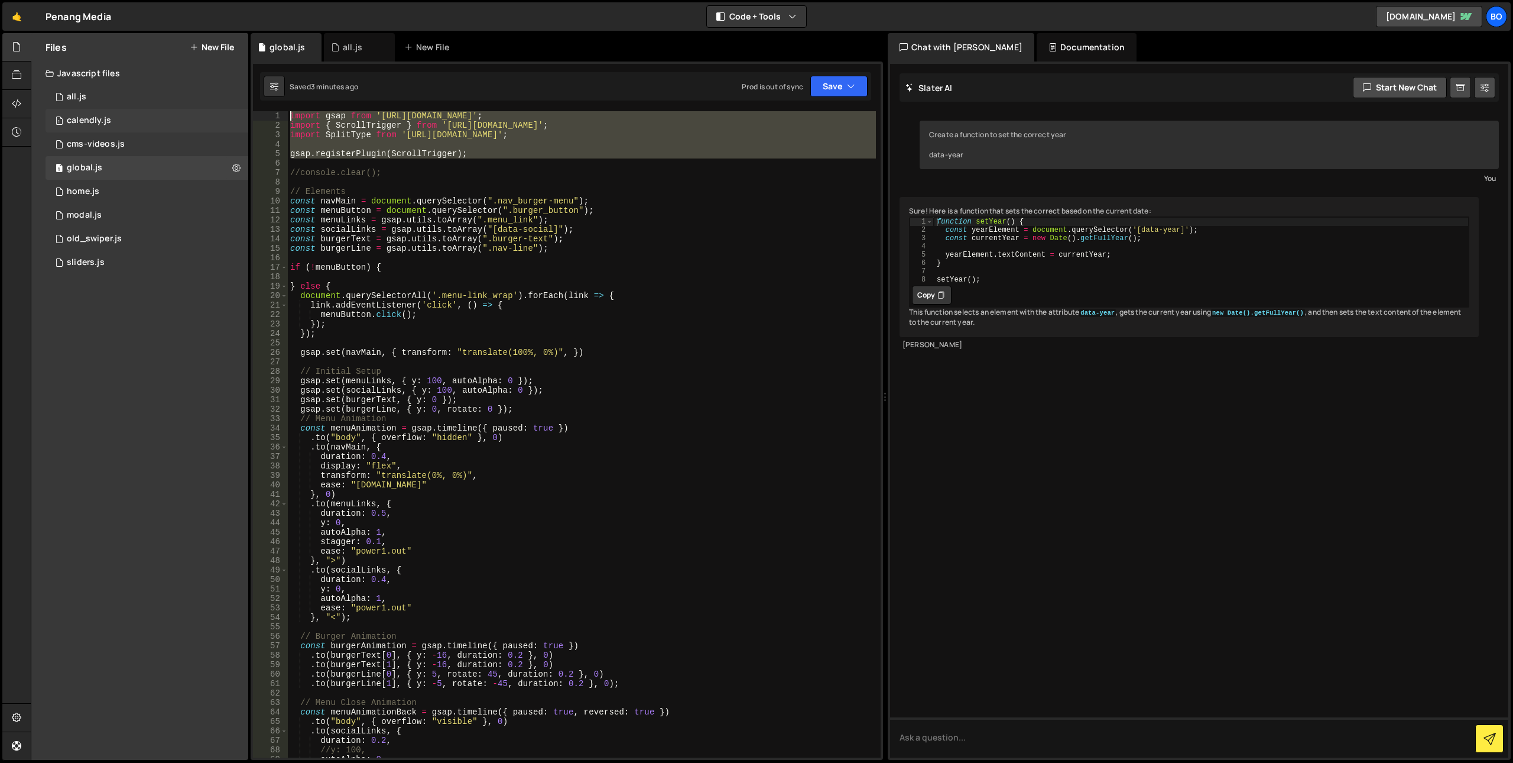
drag, startPoint x: 503, startPoint y: 161, endPoint x: 80, endPoint y: 111, distance: 425.6
click at [80, 111] on div "Files New File Javascript files 0 all.js 0 1 calendly.js 0 1 cms-videos.js 0 1 1" at bounding box center [772, 396] width 1483 height 727
click at [661, 287] on div "import gsap from 'https://cdn.skypack.dev/gsap' ; import { ScrollTrigger } from…" at bounding box center [582, 443] width 588 height 665
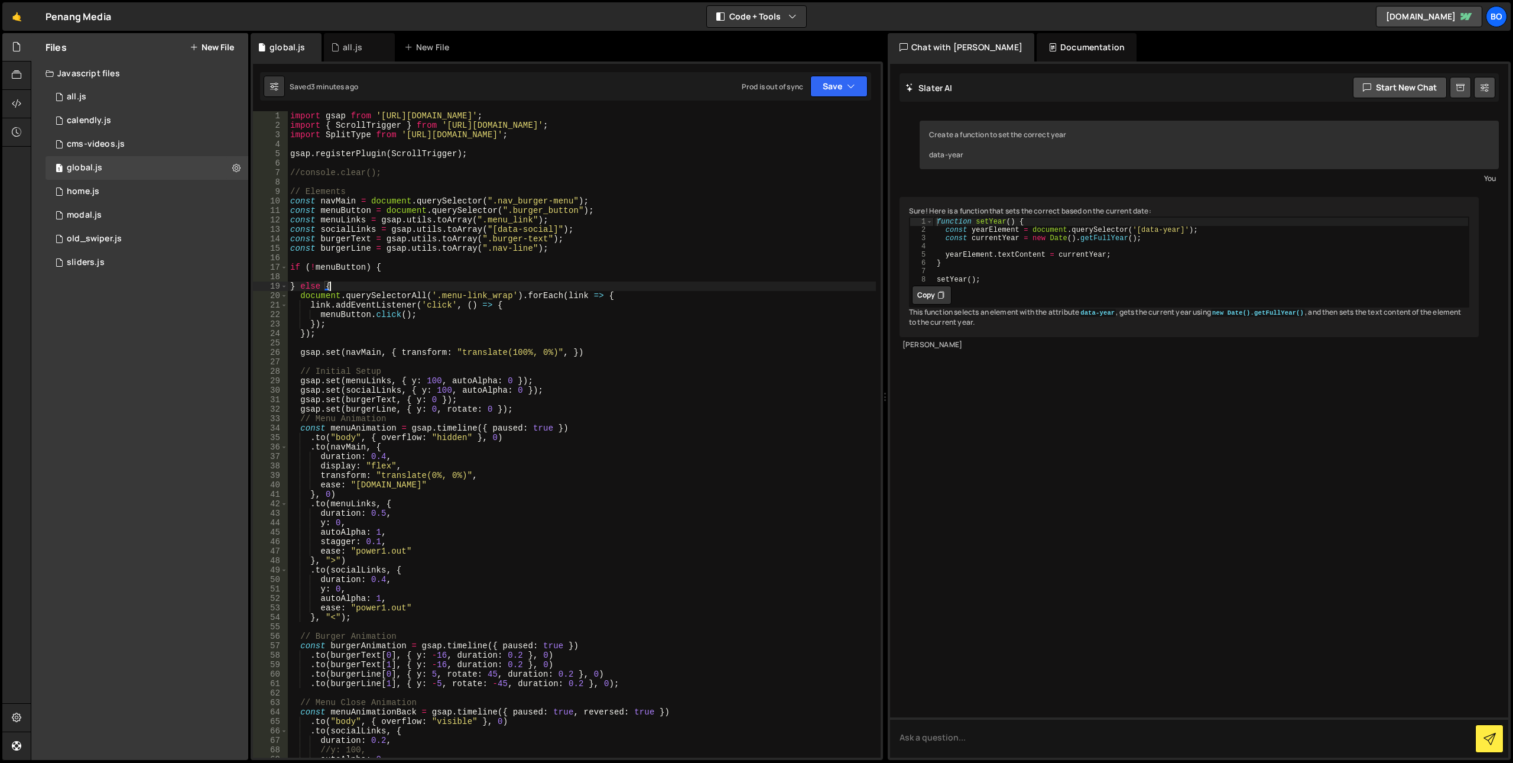
scroll to position [0, 2]
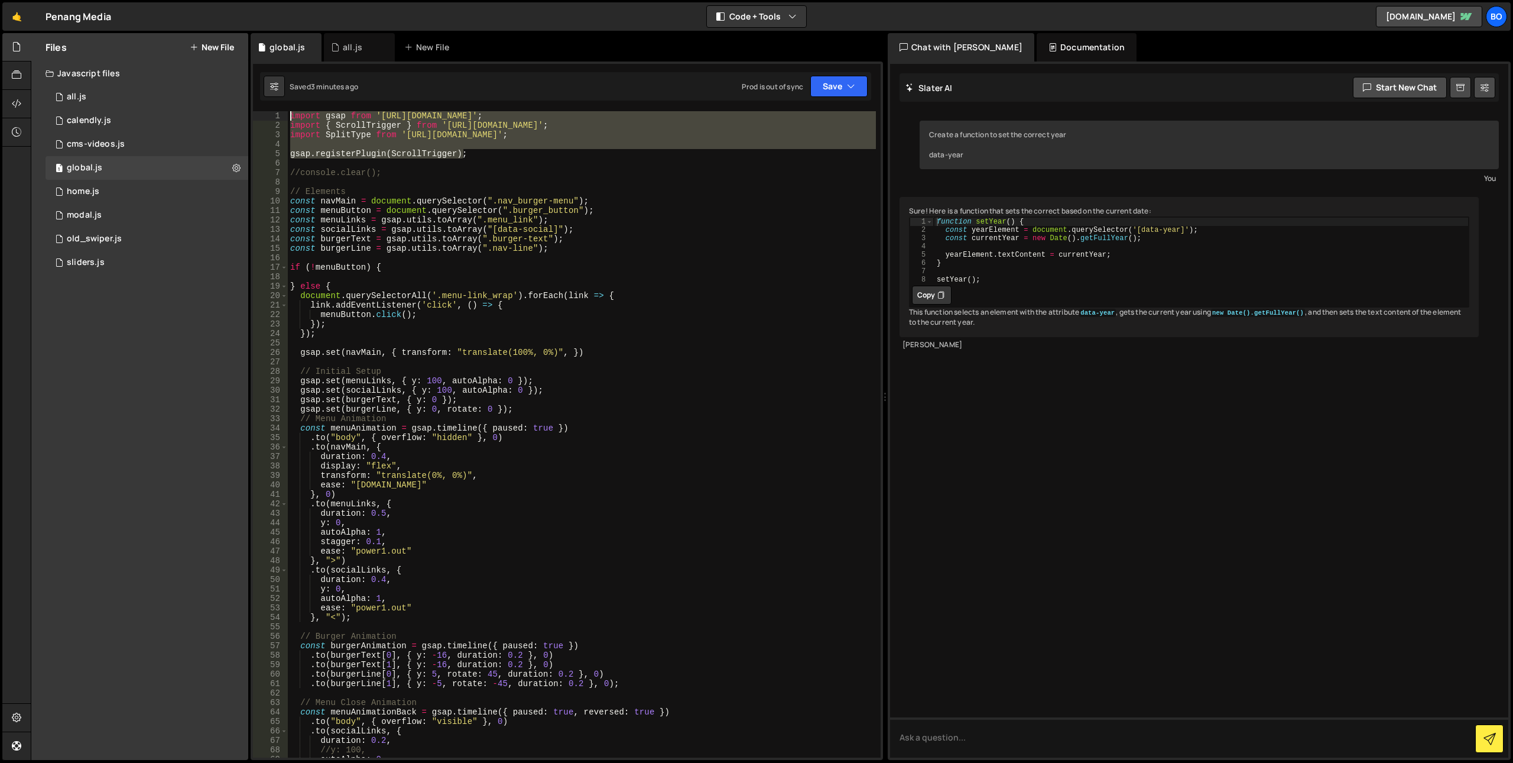
drag, startPoint x: 487, startPoint y: 154, endPoint x: 249, endPoint y: 118, distance: 240.4
click at [249, 118] on div "Files New File Javascript files 0 all.js 0 1 calendly.js 0 1 cms-videos.js 0 1 1" at bounding box center [772, 396] width 1483 height 727
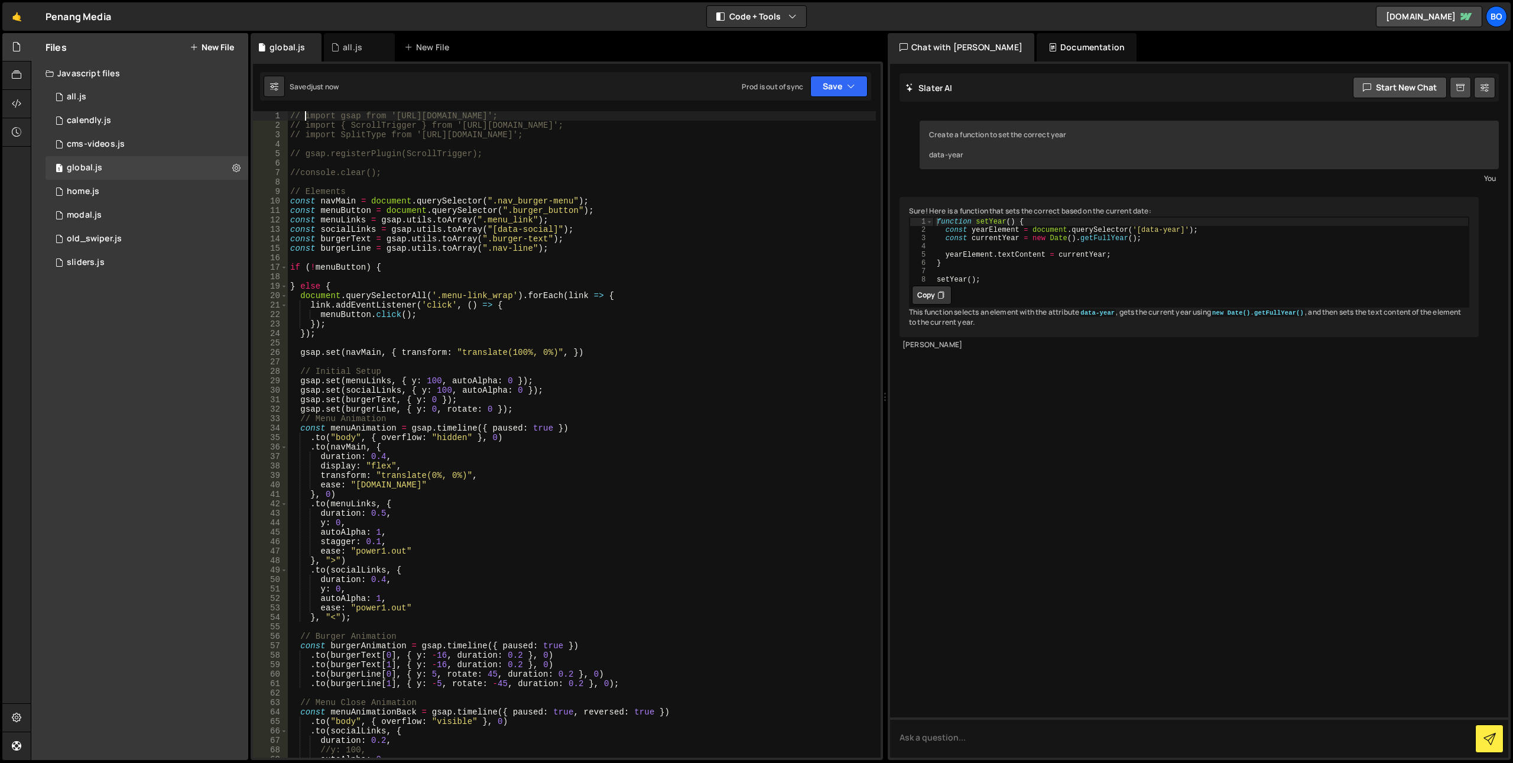
drag, startPoint x: 402, startPoint y: 180, endPoint x: 72, endPoint y: 28, distance: 362.9
click at [73, 35] on div "Files New File Javascript files 0 all.js 0 1 calendly.js 0 1 cms-videos.js 0 1 1" at bounding box center [772, 396] width 1483 height 727
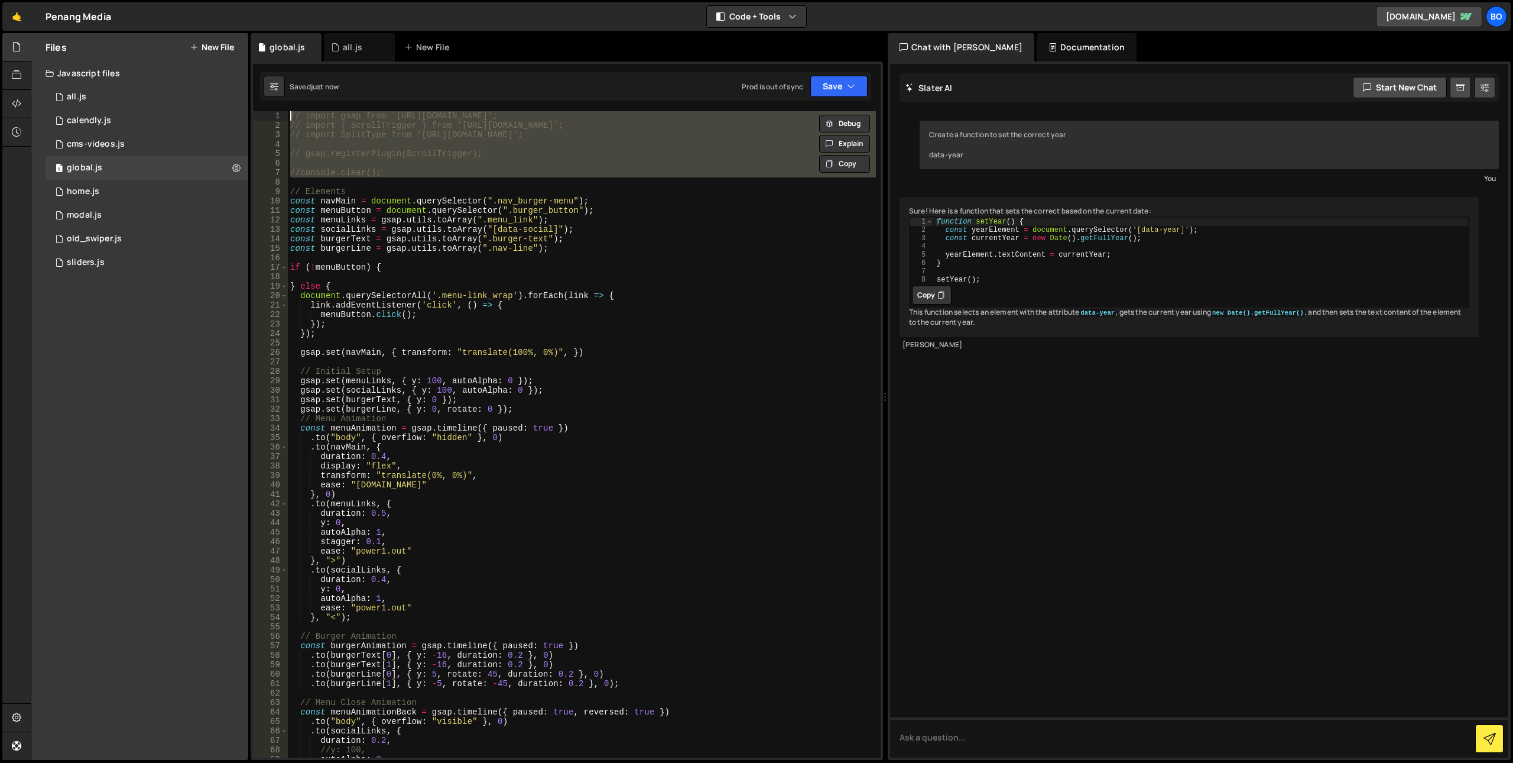
click at [388, 154] on div "// import gsap from 'https://cdn.skypack.dev/gsap'; // import { ScrollTrigger }…" at bounding box center [582, 434] width 588 height 646
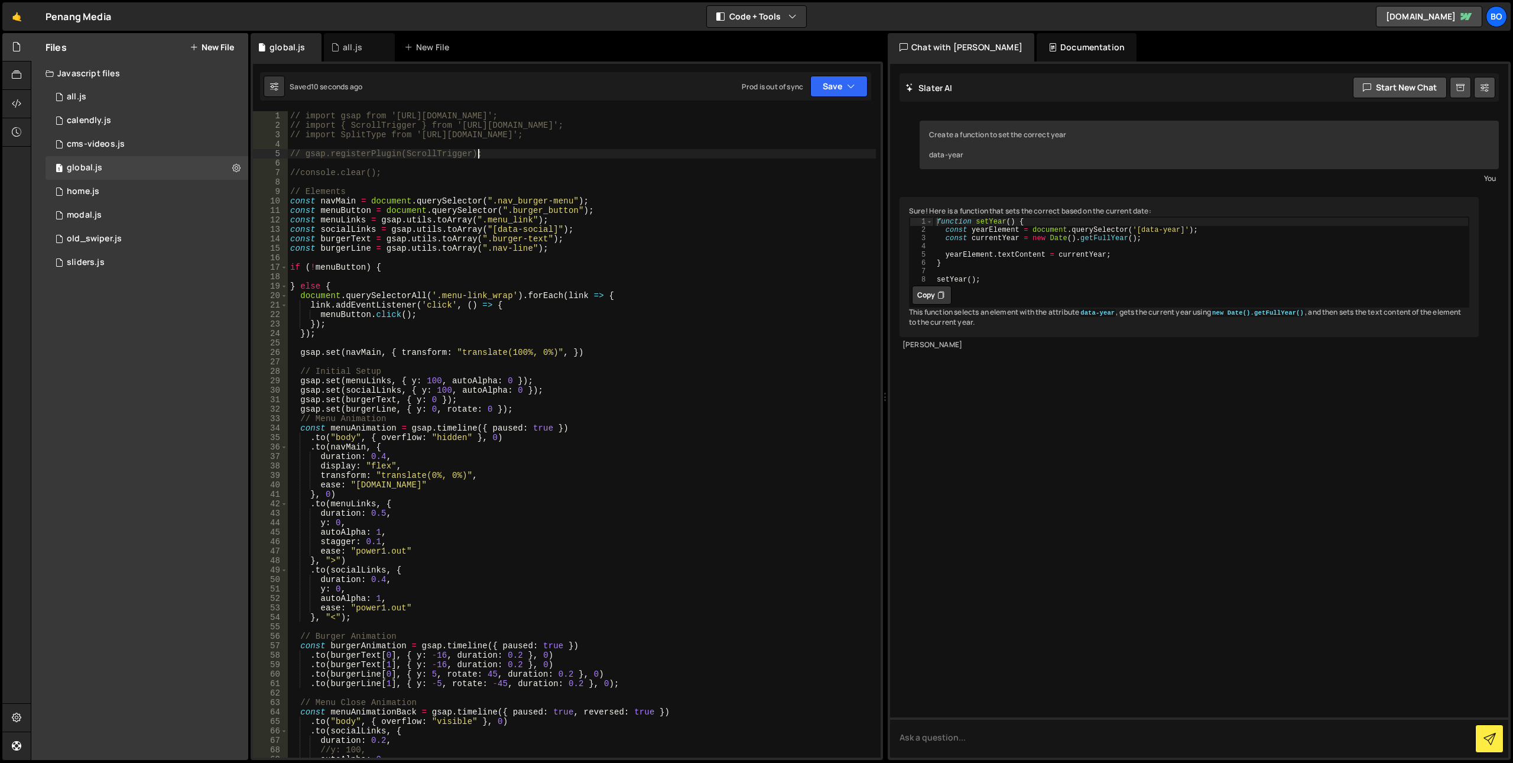
drag, startPoint x: 491, startPoint y: 154, endPoint x: 260, endPoint y: 66, distance: 246.8
click at [260, 66] on div "XXXXXXXXXXXXXXXXXXXXXXXXXXXXXXXXXXXXXXXXXXXXXXXXXXXXXXXXXXXXXXXXXXXXXXXXXXXXXXX…" at bounding box center [567, 410] width 633 height 698
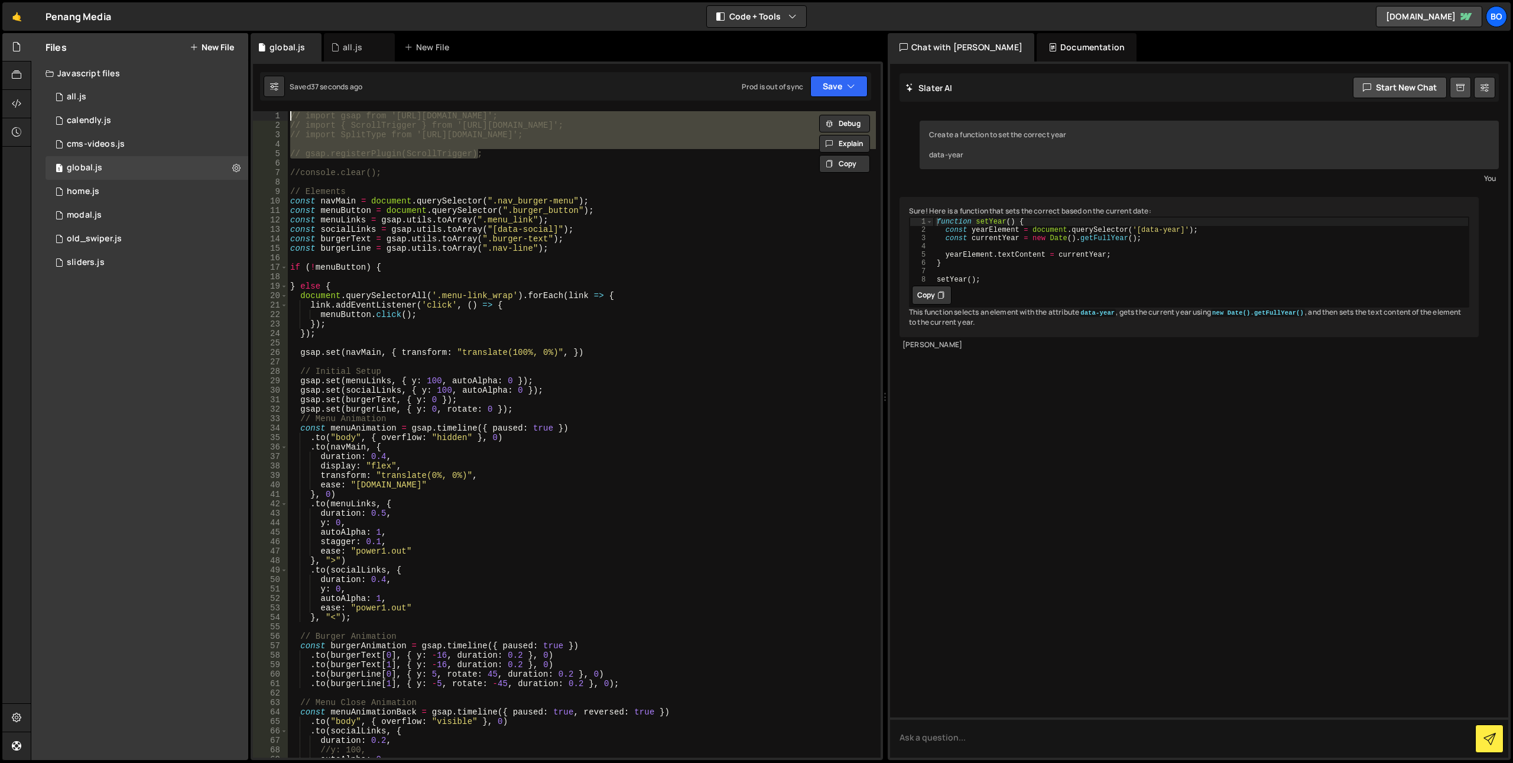
drag, startPoint x: 478, startPoint y: 390, endPoint x: 469, endPoint y: 403, distance: 15.3
click at [478, 390] on div "// import gsap from 'https://cdn.skypack.dev/gsap'; // import { ScrollTrigger }…" at bounding box center [582, 443] width 588 height 665
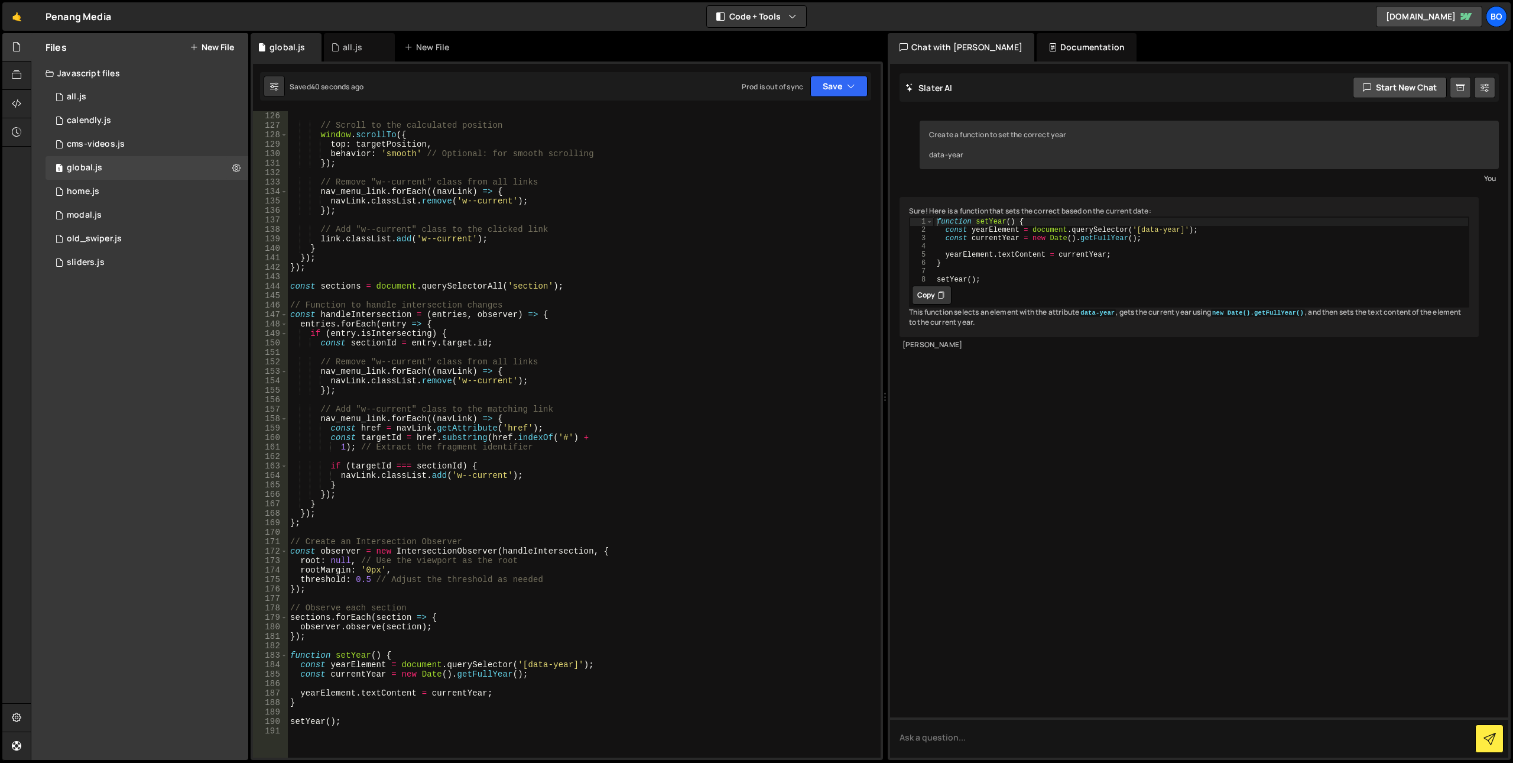
scroll to position [1182, 0]
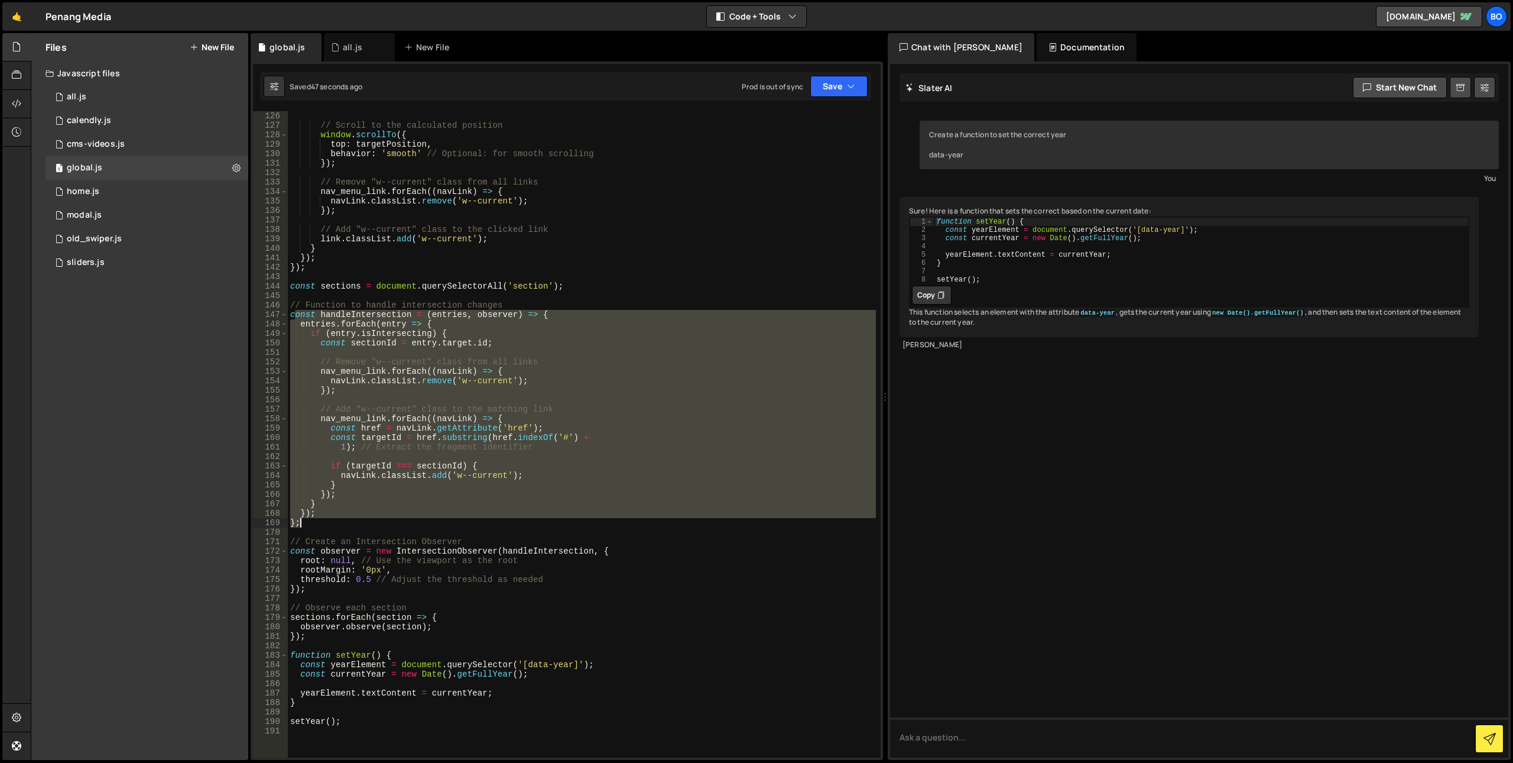
drag, startPoint x: 294, startPoint y: 315, endPoint x: 396, endPoint y: 521, distance: 229.5
click at [396, 521] on div "112 ; // Scroll to the calculated position window . scrollTo ({ top : targetPos…" at bounding box center [582, 434] width 588 height 665
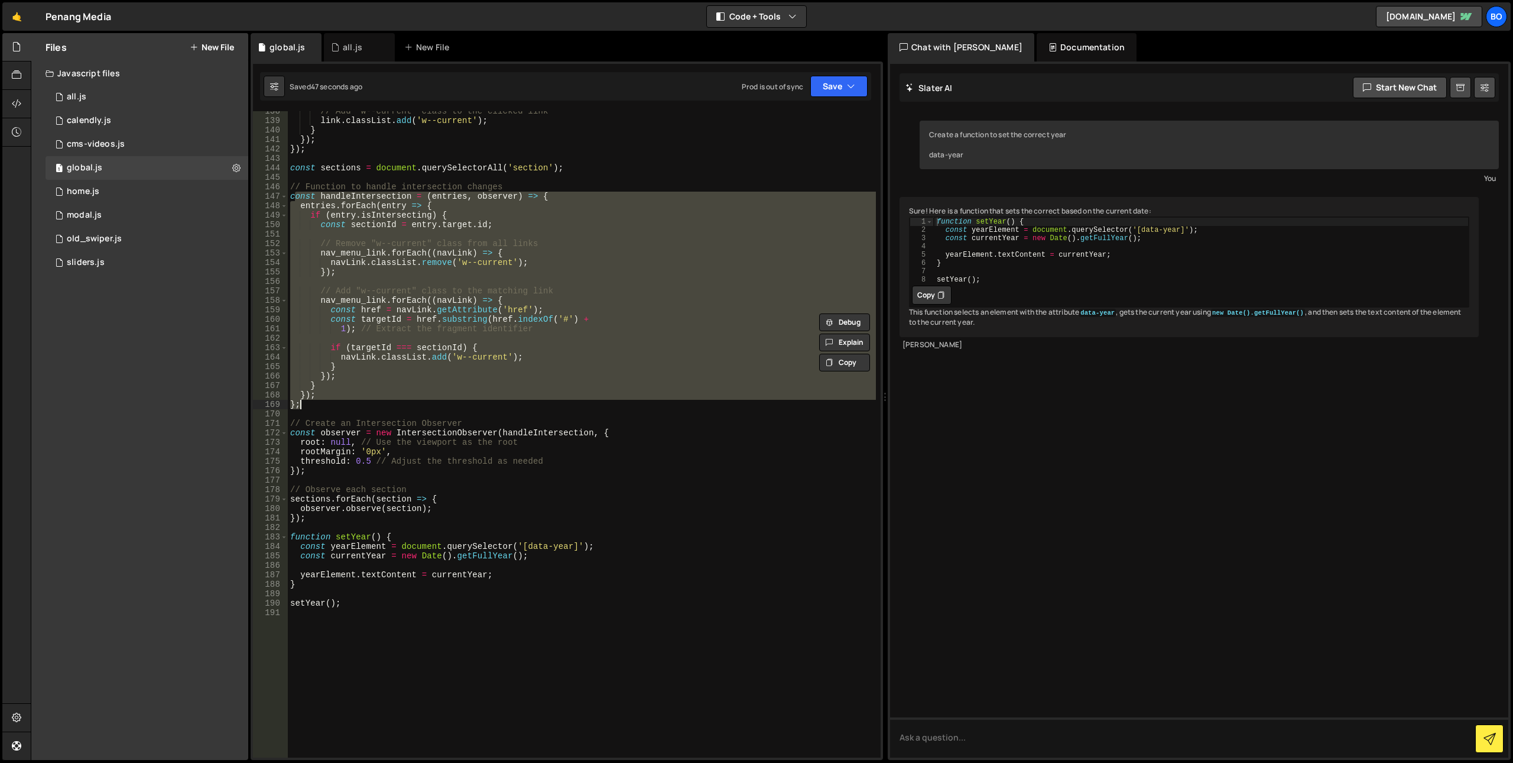
scroll to position [1300, 0]
click at [509, 492] on div "// Add "w--current" class to the clicked link link . classList . add ( 'w--curr…" at bounding box center [582, 438] width 588 height 665
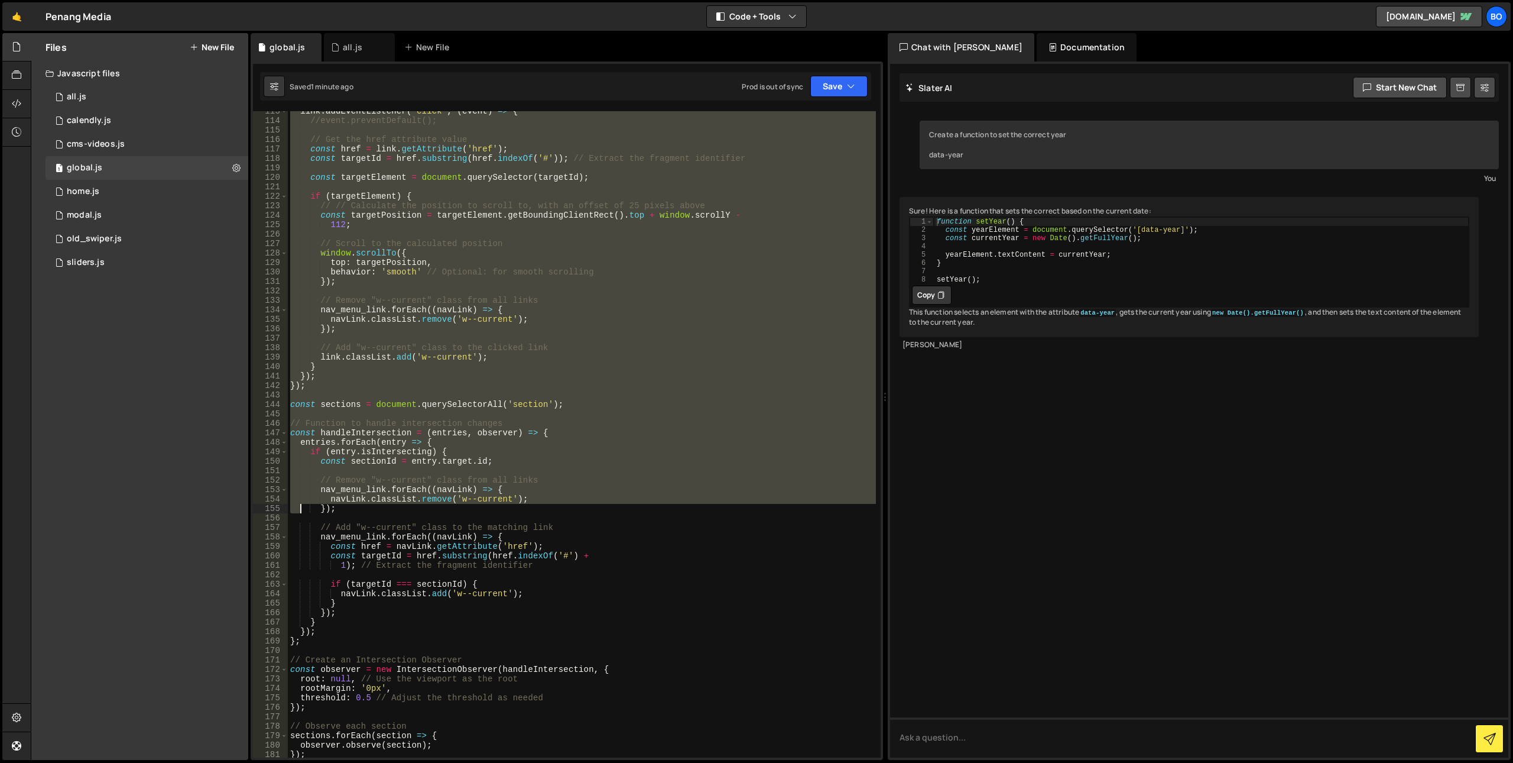
scroll to position [1479, 0]
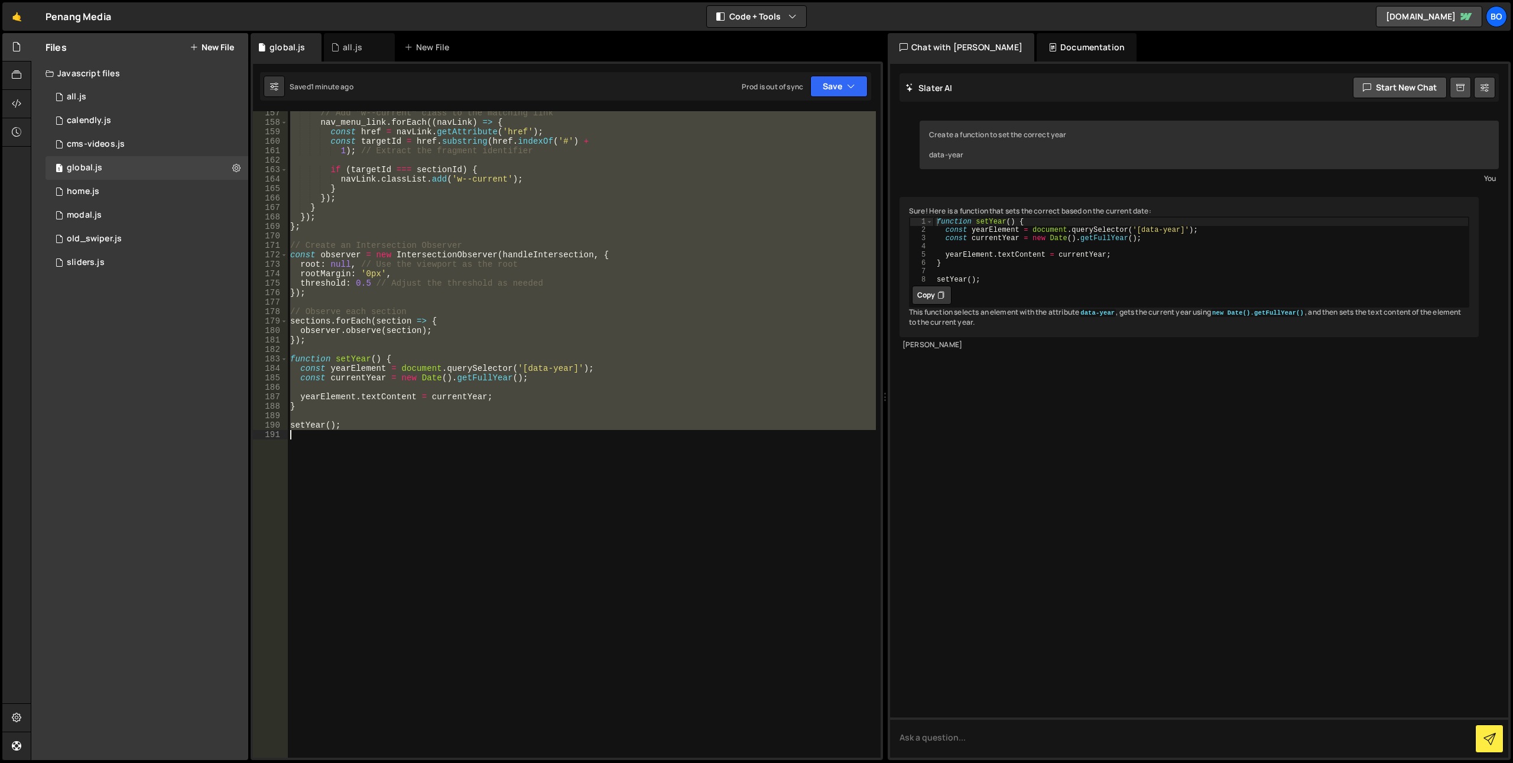
drag, startPoint x: 291, startPoint y: 205, endPoint x: 343, endPoint y: 526, distance: 325.3
click at [343, 526] on div "// Add "w--current" class to the matching link nav_menu_link . forEach (( navLi…" at bounding box center [582, 440] width 588 height 665
type textarea "setYear();"
click at [427, 531] on div "// Add "w--current" class to the matching link nav_menu_link . forEach (( navLi…" at bounding box center [582, 434] width 588 height 646
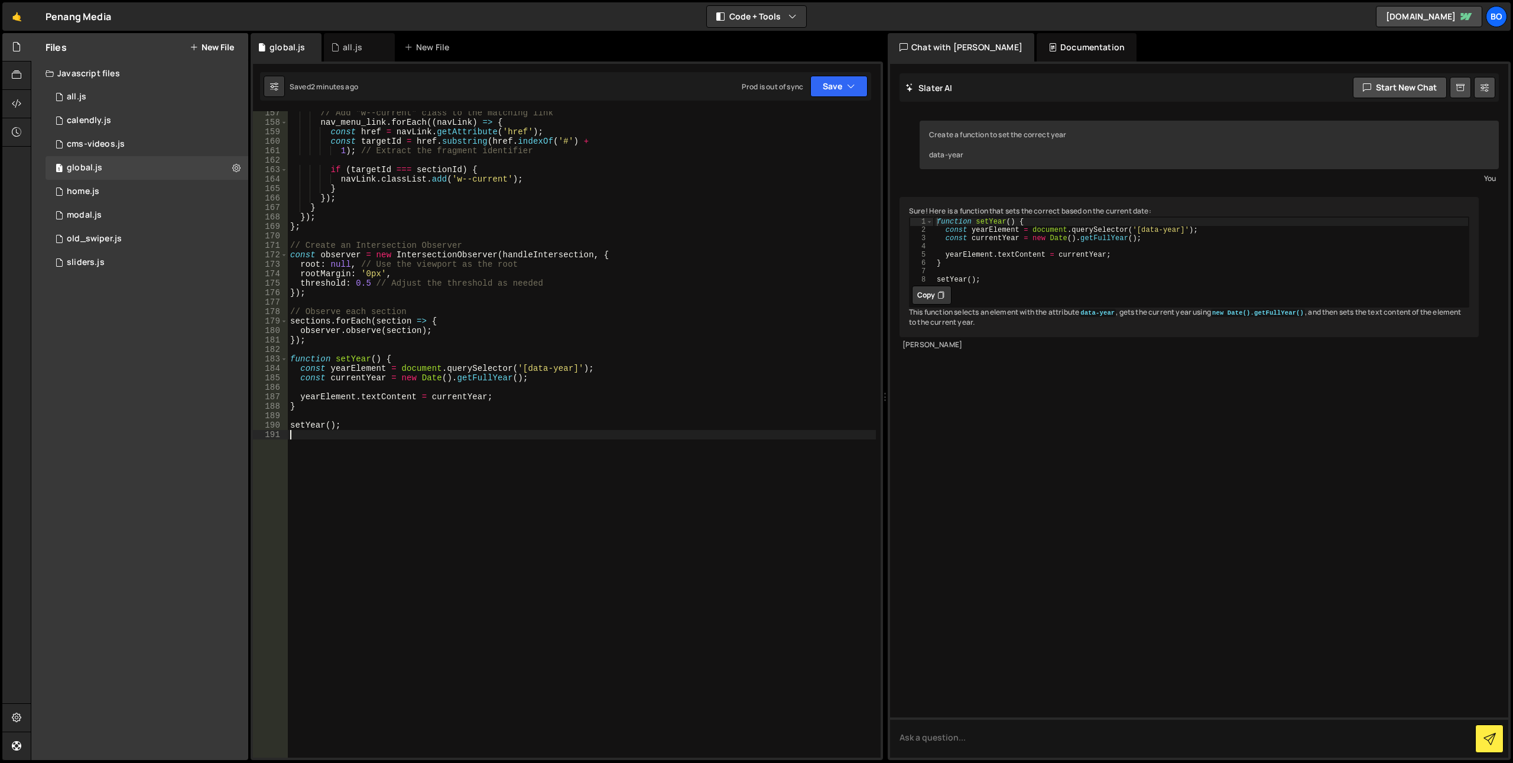
scroll to position [0, 0]
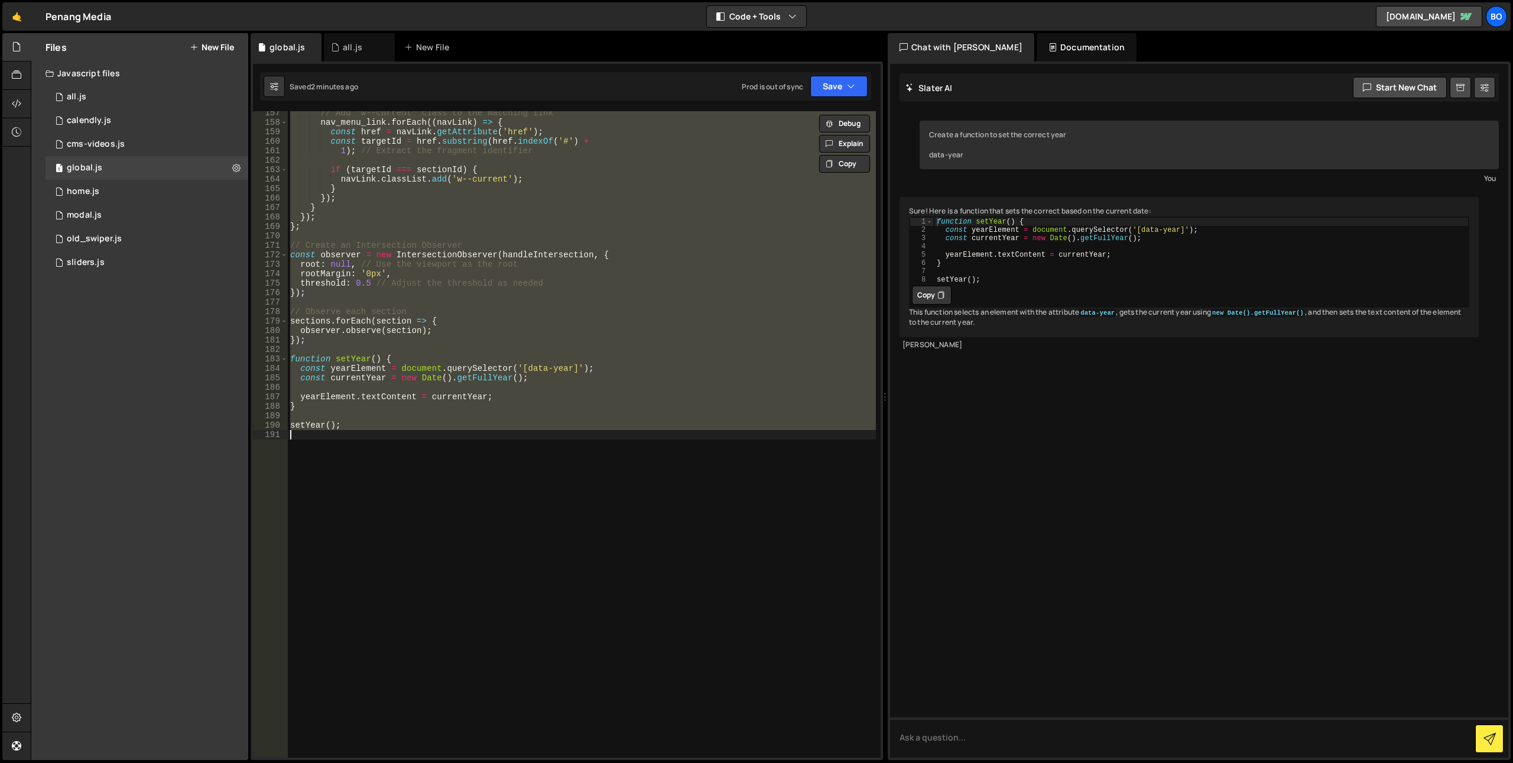
type textarea "// setYear();"
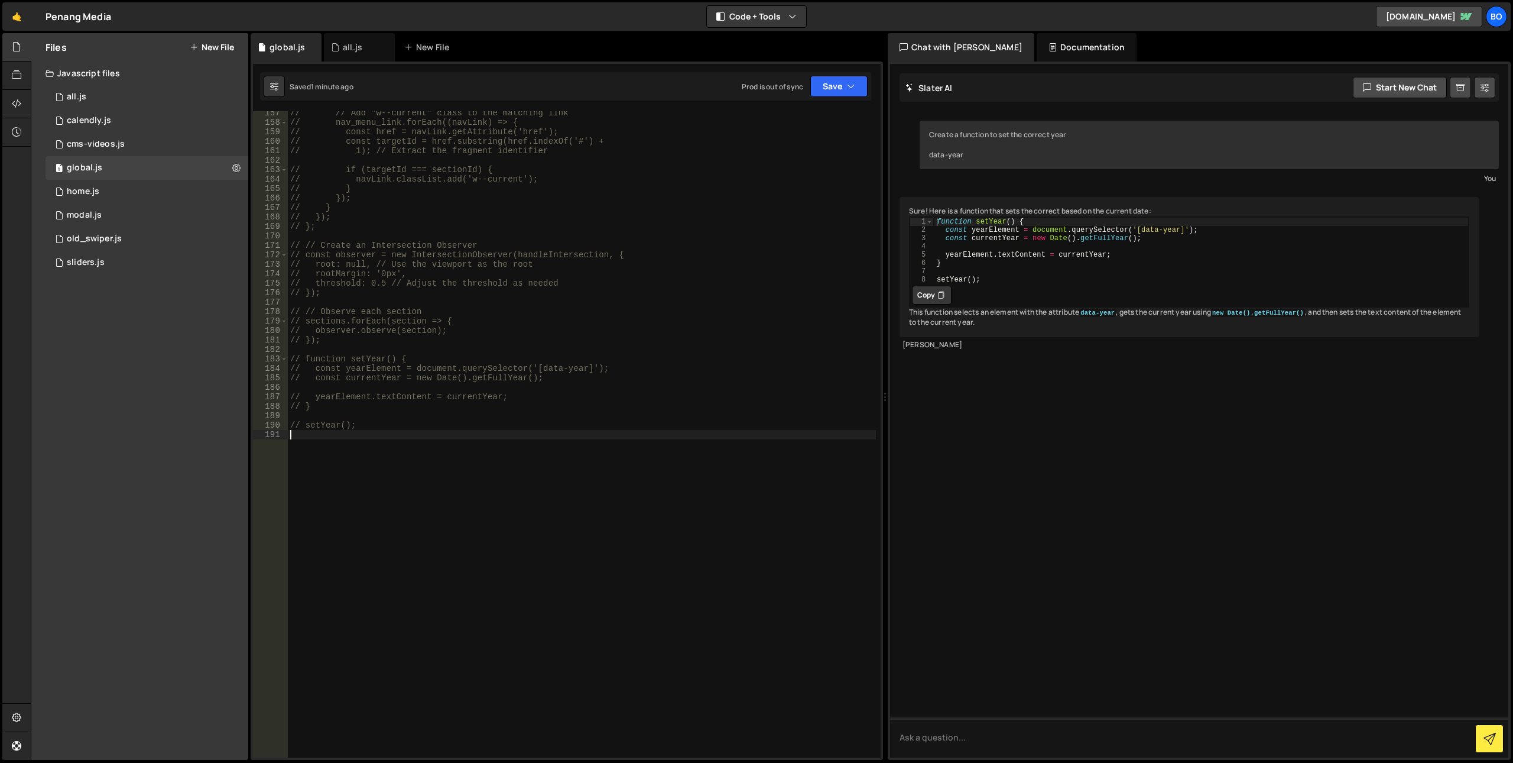
click at [466, 275] on div "// // Add "w--current" class to the matching link // nav_menu_link.forEach((nav…" at bounding box center [582, 440] width 588 height 665
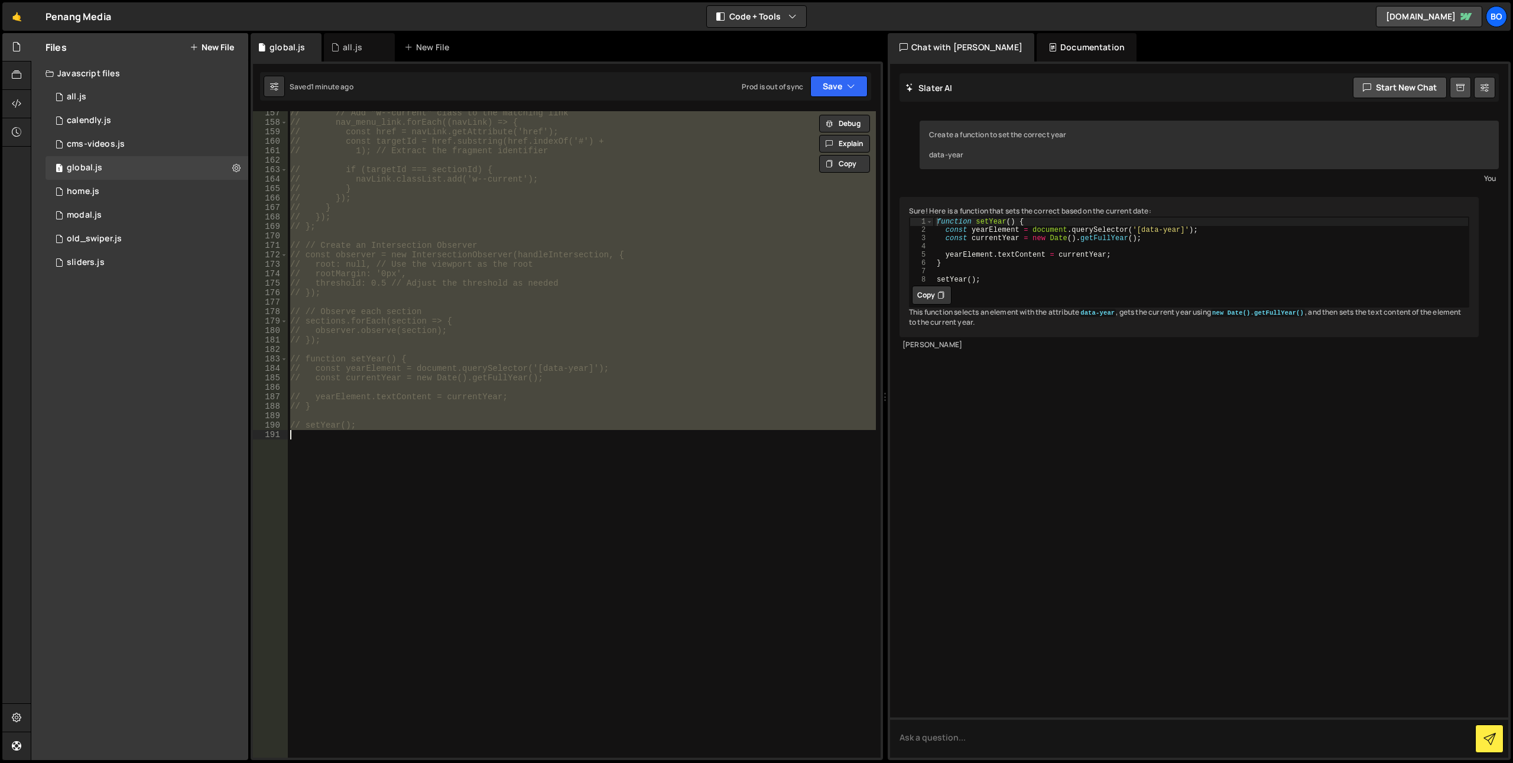
type textarea "setYear();"
